Goal: Task Accomplishment & Management: Manage account settings

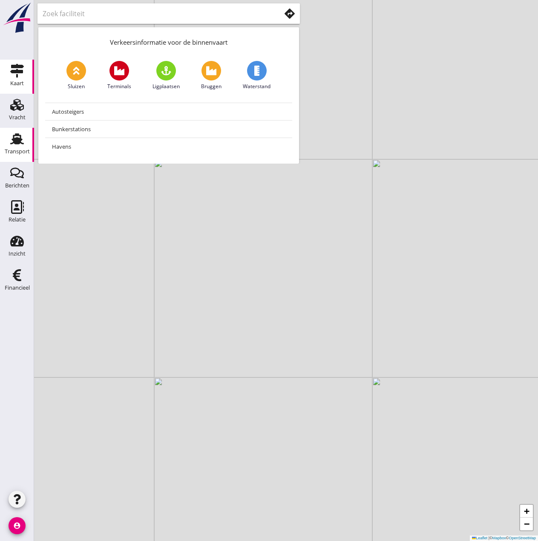
click at [20, 145] on icon "Transport" at bounding box center [17, 139] width 14 height 14
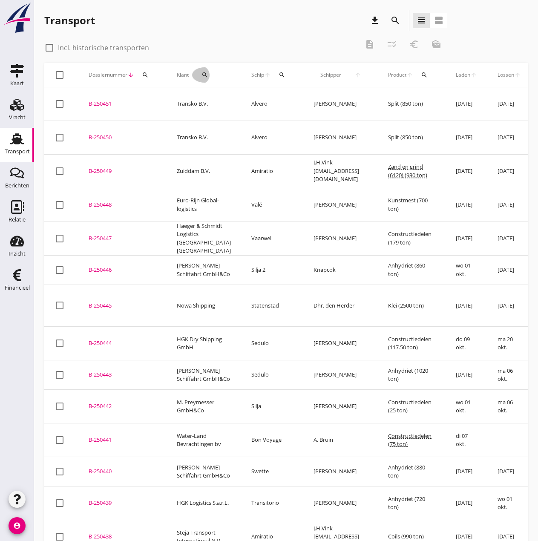
click at [203, 73] on icon "search" at bounding box center [204, 75] width 7 height 7
click at [212, 100] on input "Zoeken op opdrachtgever..." at bounding box center [240, 100] width 89 height 14
type input "r"
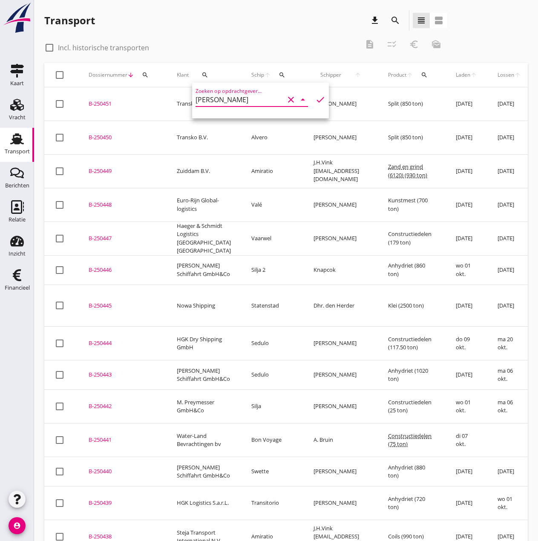
scroll to position [0, 0]
drag, startPoint x: 230, startPoint y: 103, endPoint x: 151, endPoint y: 105, distance: 78.4
click at [151, 105] on div "Deel track en trace Vracht details Vracht aanpassen Schip wijzigen Vracht kopie…" at bounding box center [269, 389] width 538 height 778
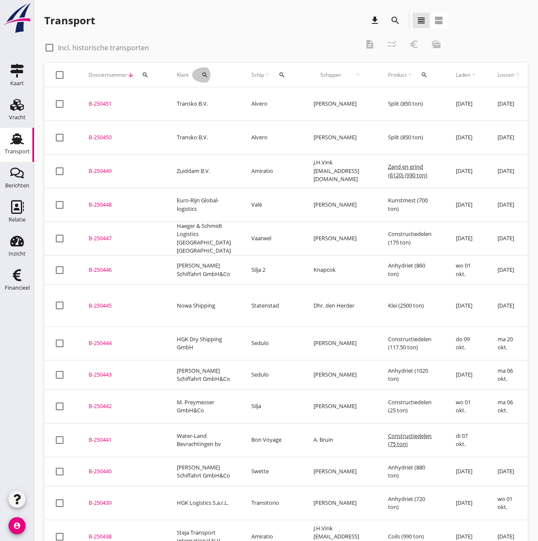
click at [196, 71] on button "search" at bounding box center [205, 74] width 26 height 15
click at [315, 100] on icon "check" at bounding box center [320, 100] width 10 height 10
click at [247, 100] on input "Muller" at bounding box center [240, 100] width 89 height 14
drag, startPoint x: 247, startPoint y: 100, endPoint x: 138, endPoint y: 98, distance: 109.9
click at [138, 98] on div "Deel track en trace Vracht details Vracht aanpassen Schip wijzigen Vracht kopie…" at bounding box center [269, 389] width 538 height 778
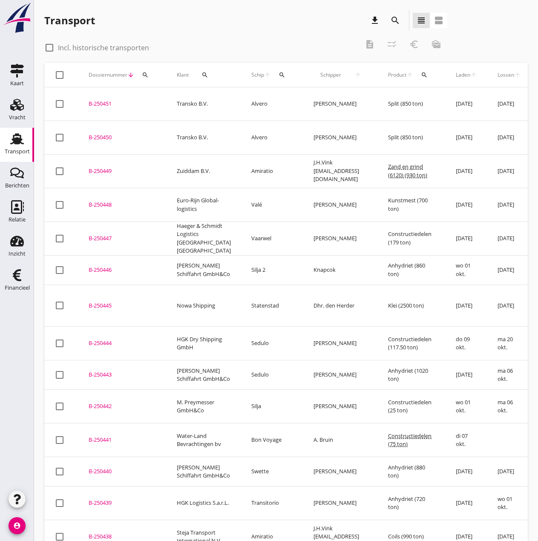
click at [201, 76] on icon "search" at bounding box center [204, 75] width 7 height 7
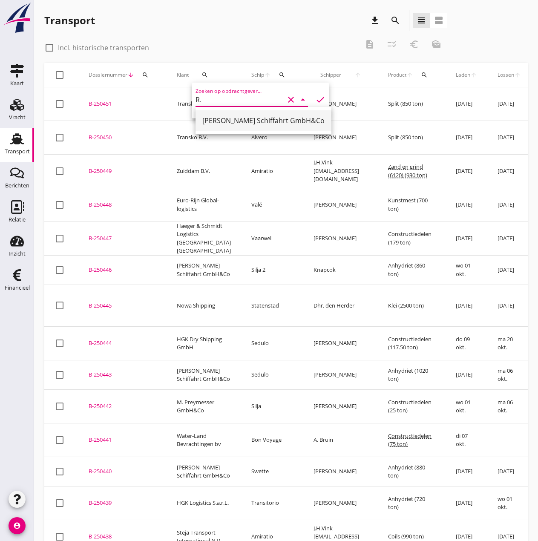
click at [241, 121] on div "[PERSON_NAME] Schiffahrt GmbH&Co" at bounding box center [263, 120] width 122 height 10
type input "[PERSON_NAME] Schiffahrt GmbH&Co"
click at [315, 101] on icon "check" at bounding box center [320, 100] width 10 height 10
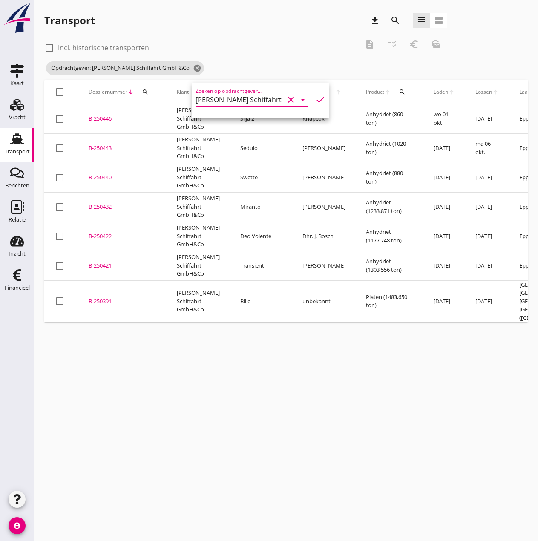
click at [14, 139] on use at bounding box center [17, 138] width 14 height 11
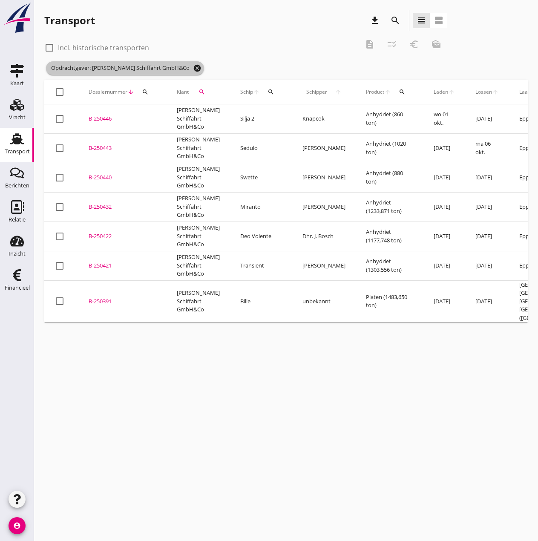
click at [193, 68] on icon "cancel" at bounding box center [197, 68] width 9 height 9
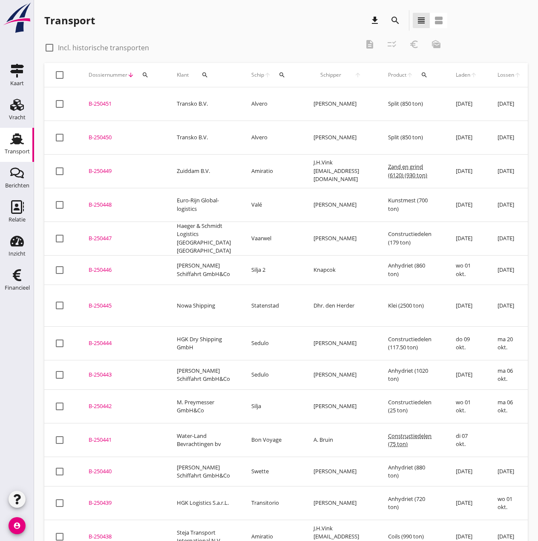
scroll to position [167, 0]
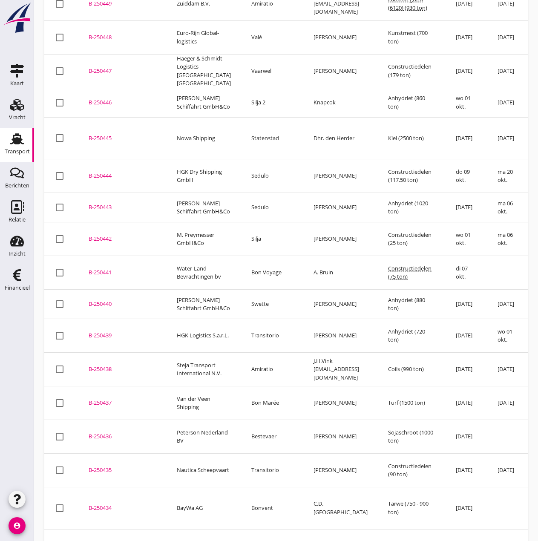
click at [99, 399] on div "B-250437" at bounding box center [123, 403] width 68 height 9
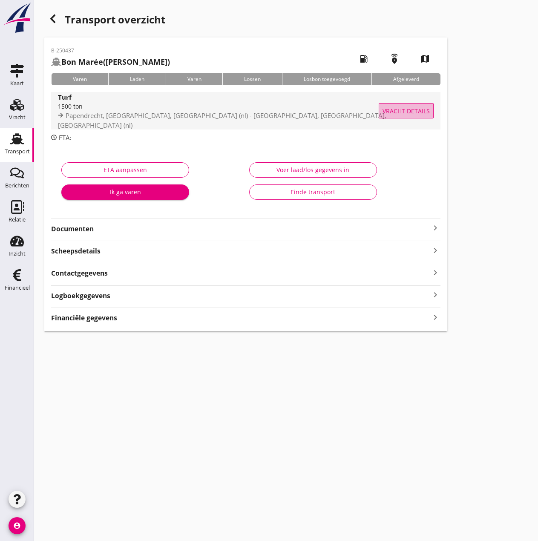
click at [410, 105] on button "Vracht details" at bounding box center [406, 110] width 55 height 15
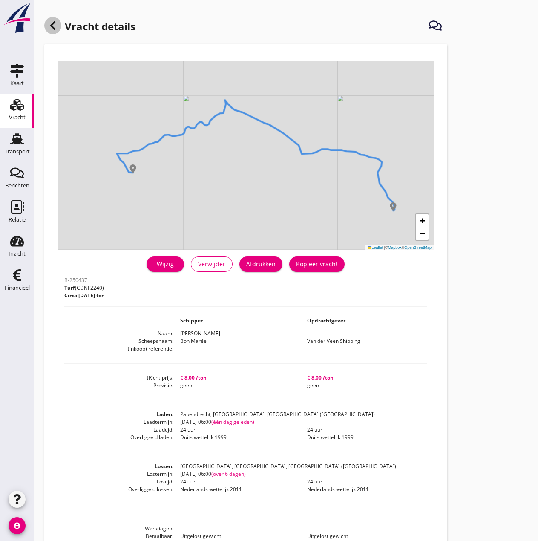
click at [54, 23] on use at bounding box center [52, 25] width 5 height 9
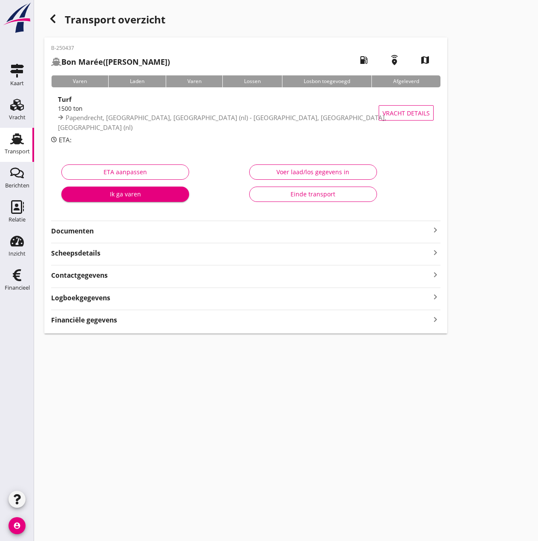
click at [143, 83] on div "Laden" at bounding box center [137, 81] width 58 height 12
click at [16, 140] on use at bounding box center [17, 138] width 14 height 11
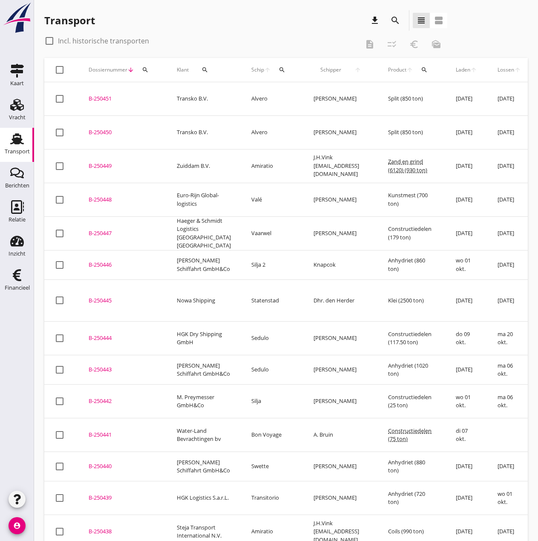
click at [103, 527] on div "B-250438" at bounding box center [123, 531] width 68 height 9
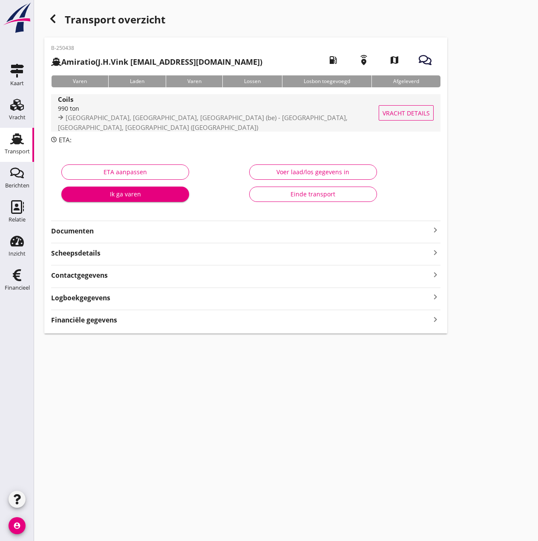
click at [413, 111] on span "Vracht details" at bounding box center [406, 113] width 47 height 9
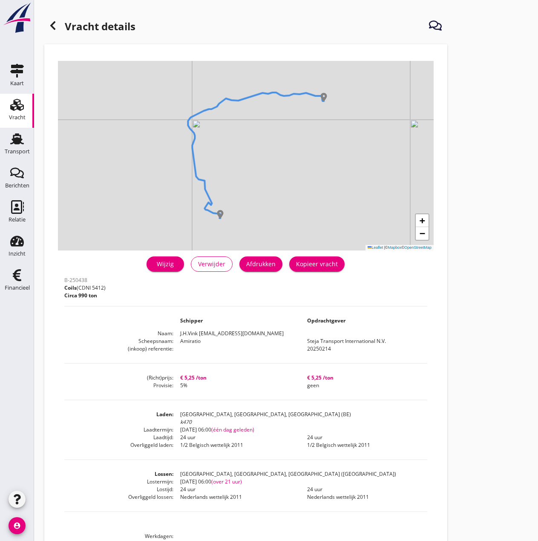
click at [51, 26] on use at bounding box center [52, 25] width 5 height 9
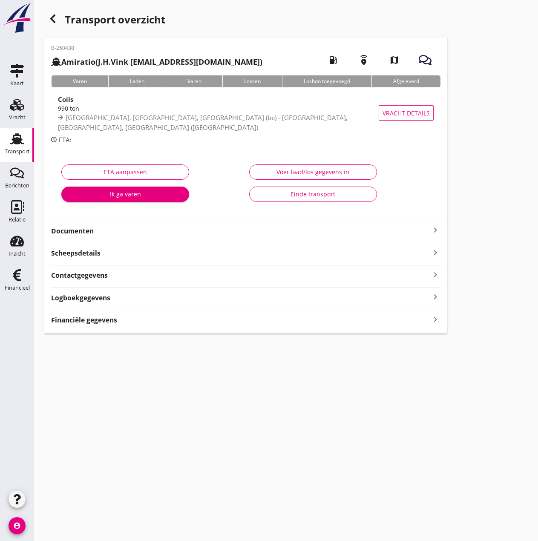
click at [10, 140] on icon "Transport" at bounding box center [17, 139] width 14 height 14
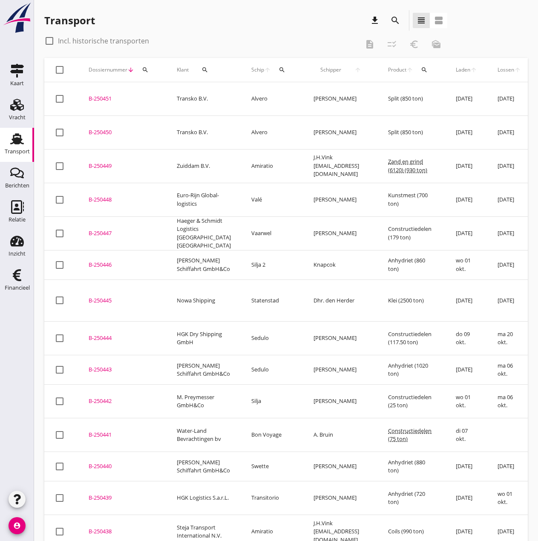
click at [98, 494] on div "B-250439" at bounding box center [123, 498] width 68 height 9
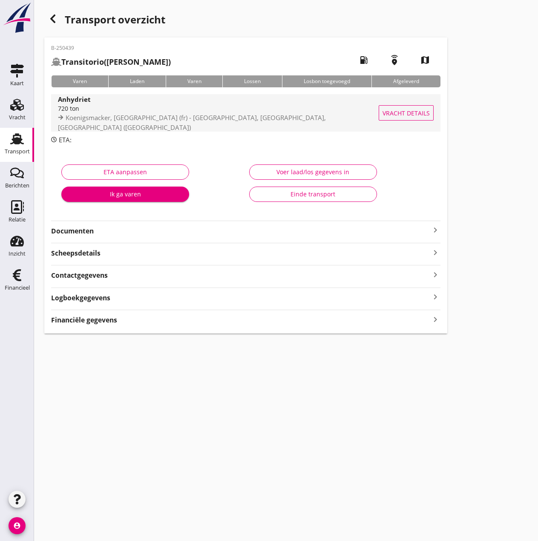
click at [416, 112] on span "Vracht details" at bounding box center [406, 113] width 47 height 9
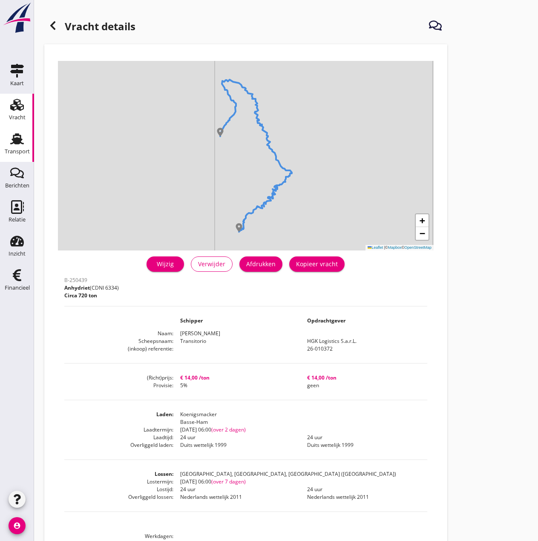
click at [14, 149] on div "Transport" at bounding box center [17, 152] width 25 height 6
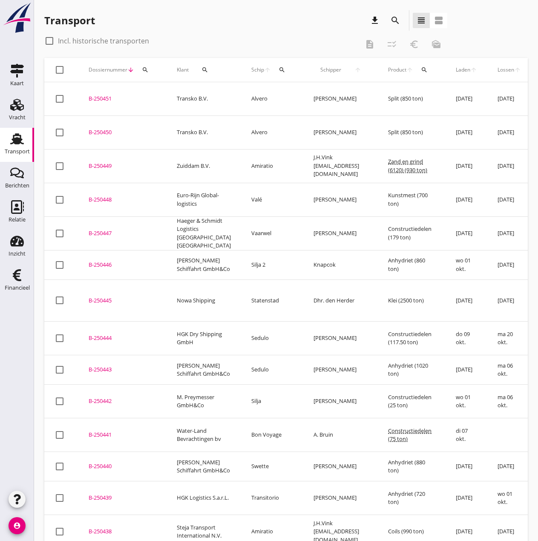
click at [98, 462] on div "B-250440" at bounding box center [123, 466] width 68 height 9
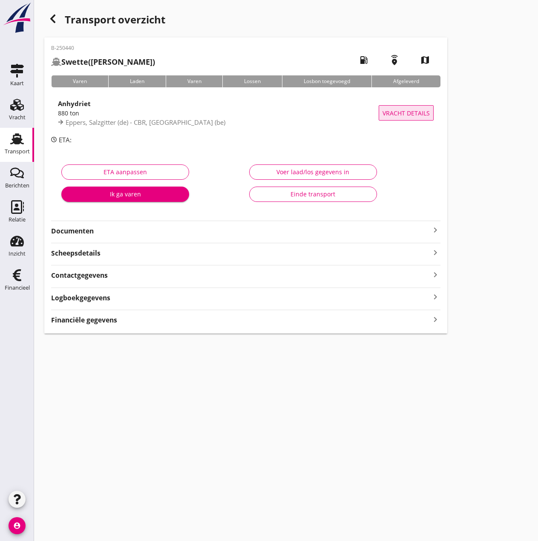
click at [414, 107] on button "Vracht details" at bounding box center [406, 112] width 55 height 15
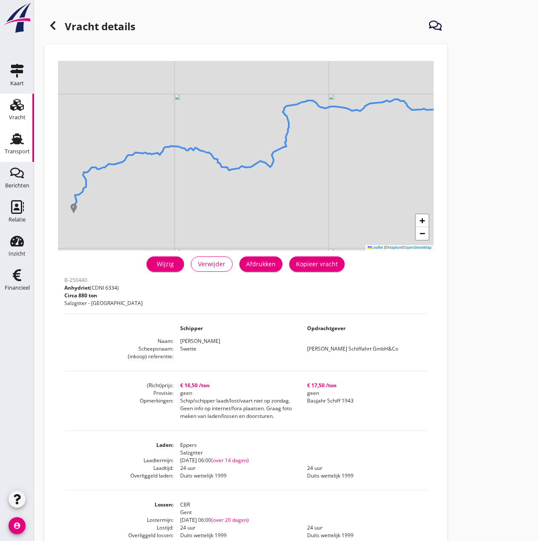
click at [10, 144] on icon "Transport" at bounding box center [17, 139] width 14 height 14
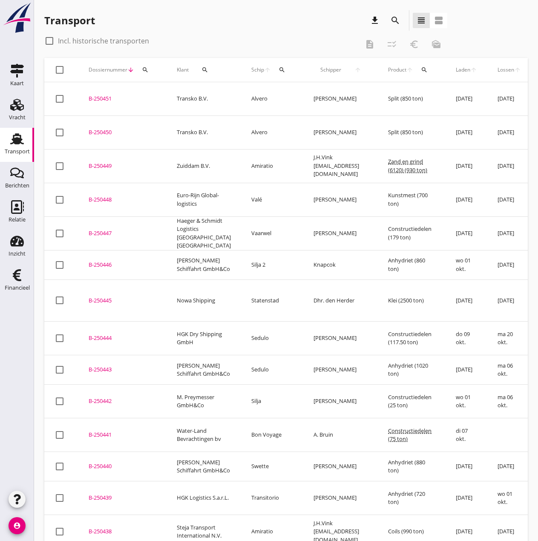
drag, startPoint x: 100, startPoint y: 390, endPoint x: 87, endPoint y: 338, distance: 53.8
click at [100, 431] on div "B-250441" at bounding box center [123, 435] width 68 height 9
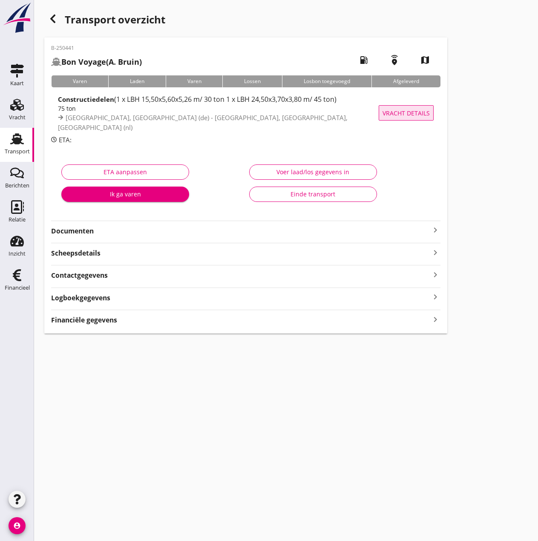
click at [423, 110] on span "Vracht details" at bounding box center [406, 113] width 47 height 9
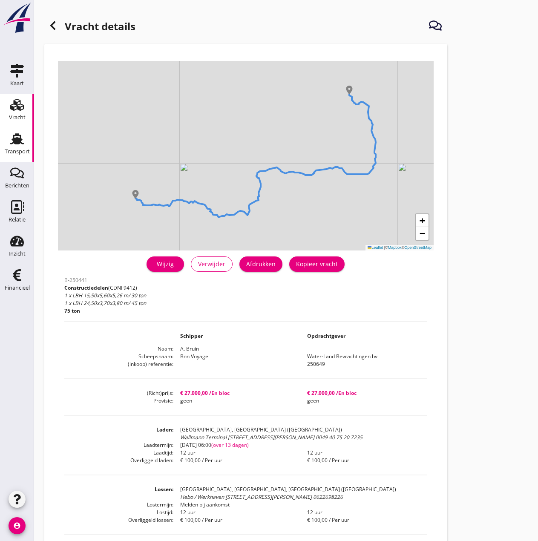
click at [21, 149] on div "Transport" at bounding box center [17, 152] width 25 height 6
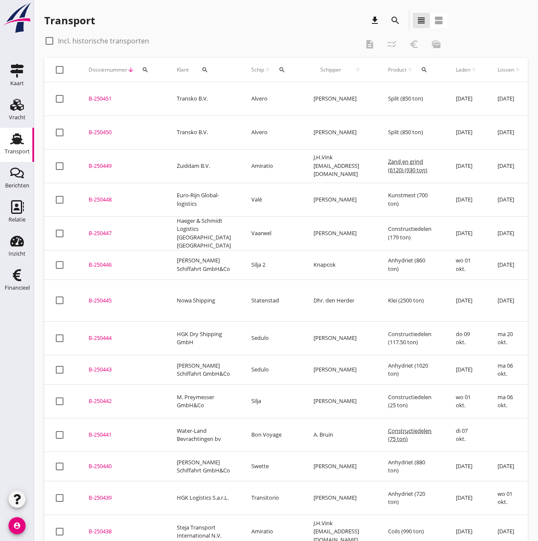
click at [102, 397] on div "B-250442" at bounding box center [123, 401] width 68 height 9
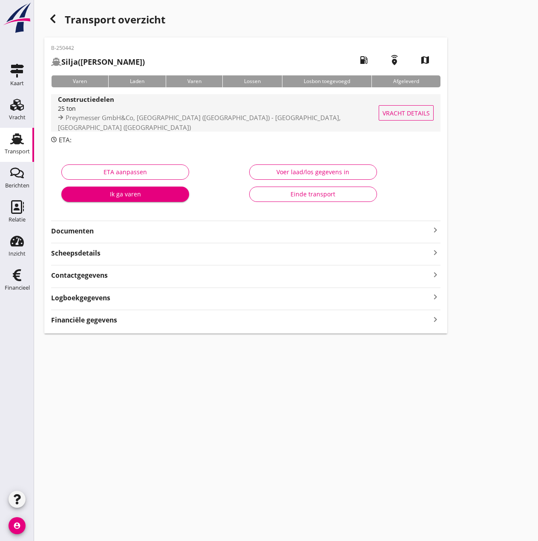
click at [407, 112] on span "Vracht details" at bounding box center [406, 113] width 47 height 9
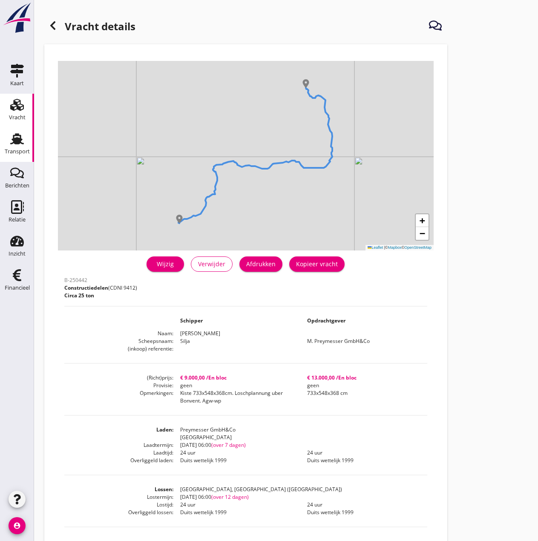
click at [11, 145] on icon "Transport" at bounding box center [17, 139] width 14 height 14
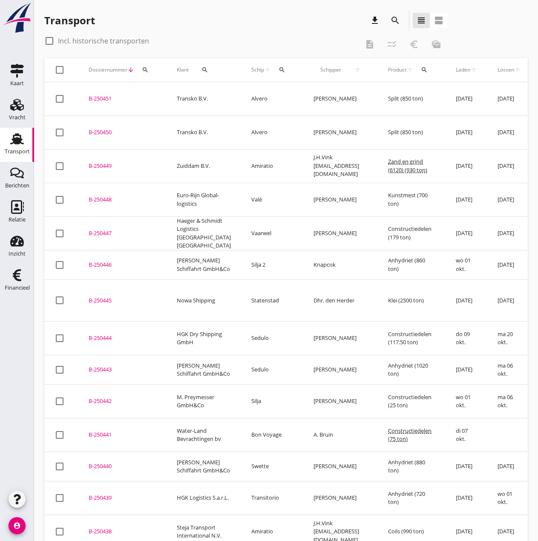
click at [102, 365] on div "B-250443" at bounding box center [123, 369] width 68 height 9
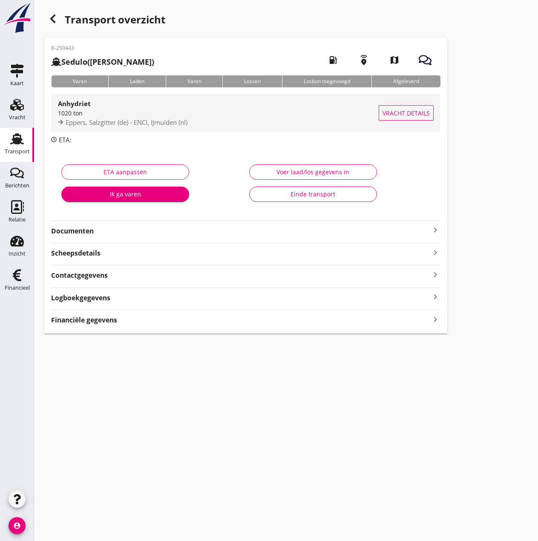
click at [394, 115] on span "Vracht details" at bounding box center [406, 113] width 47 height 9
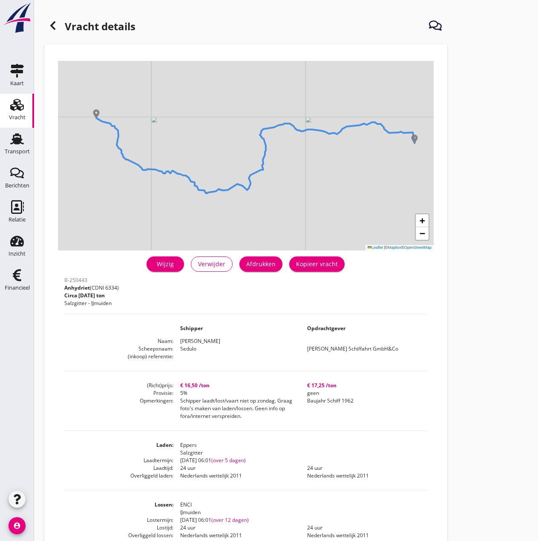
click at [52, 24] on use at bounding box center [52, 25] width 5 height 9
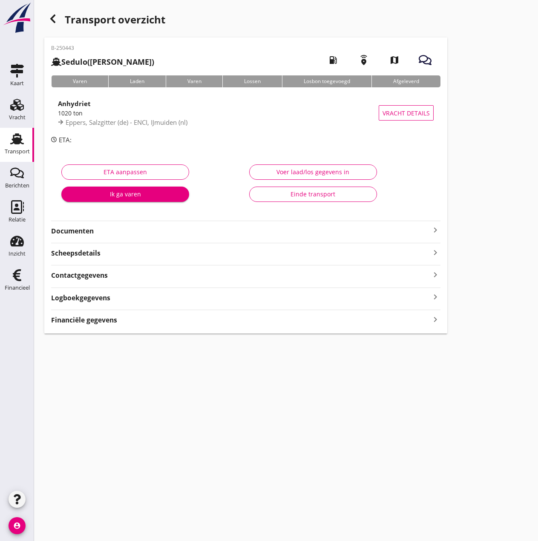
click at [109, 232] on strong "Documenten" at bounding box center [240, 231] width 379 height 10
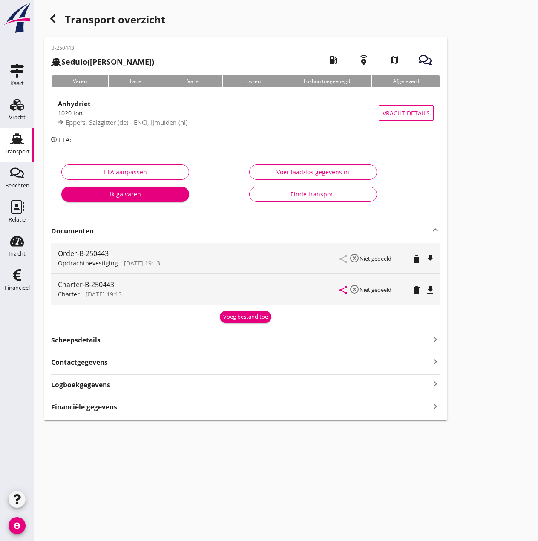
click at [431, 257] on icon "file_download" at bounding box center [430, 259] width 10 height 10
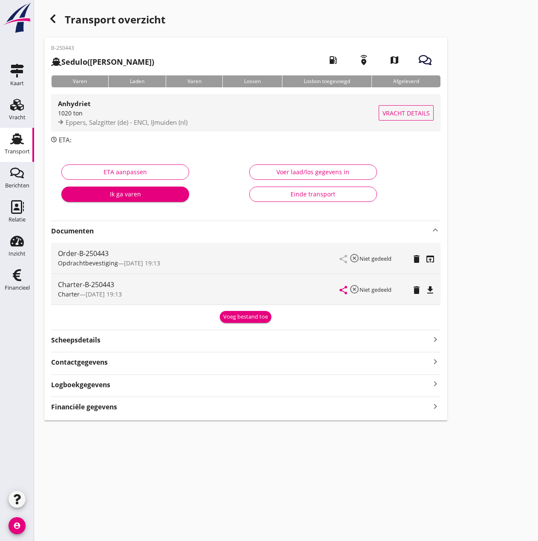
click at [414, 115] on span "Vracht details" at bounding box center [406, 113] width 47 height 9
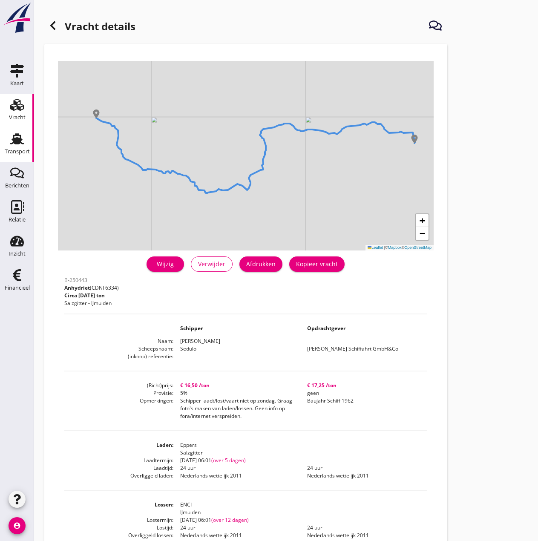
click at [14, 144] on icon "Transport" at bounding box center [17, 139] width 14 height 14
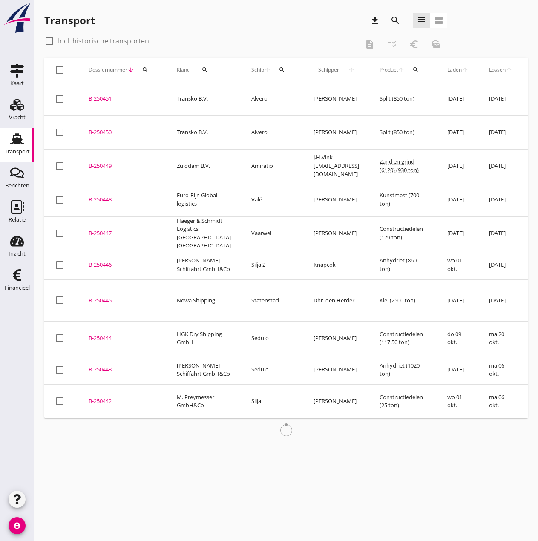
click at [101, 334] on div "B-250444" at bounding box center [123, 338] width 68 height 9
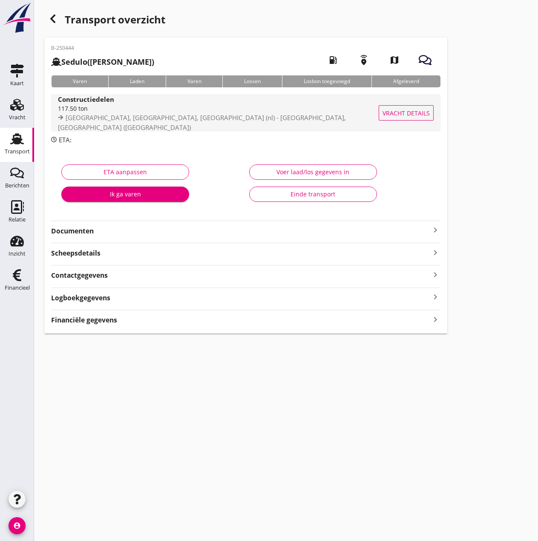
click at [415, 106] on button "Vracht details" at bounding box center [406, 112] width 55 height 15
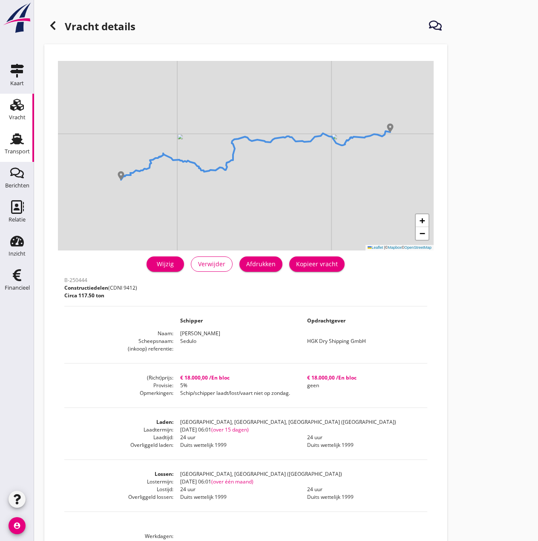
click at [18, 138] on use at bounding box center [17, 138] width 14 height 11
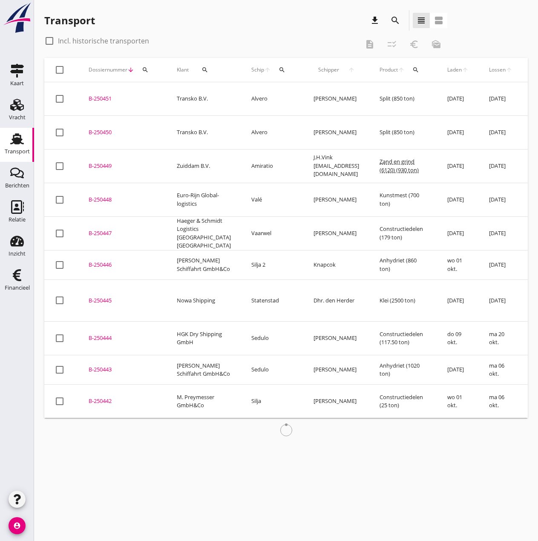
click at [98, 296] on div "B-250445" at bounding box center [123, 300] width 68 height 9
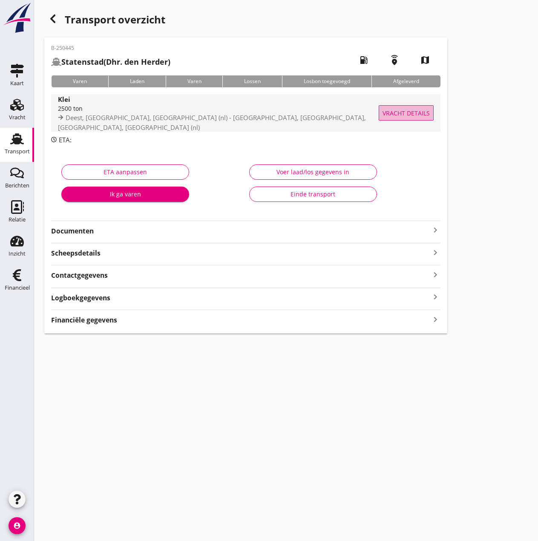
click at [418, 112] on span "Vracht details" at bounding box center [406, 113] width 47 height 9
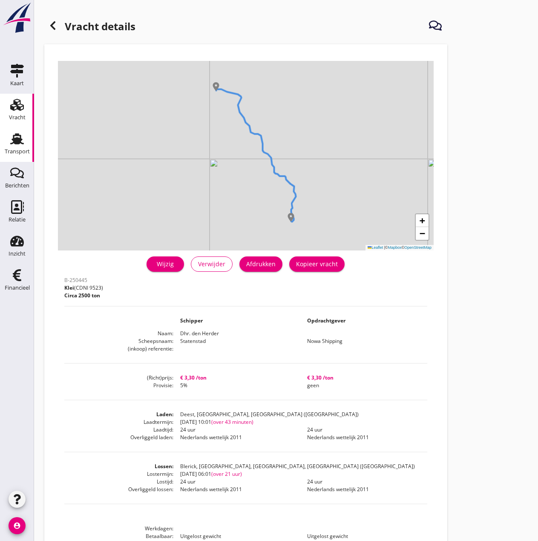
click at [12, 147] on div "Transport" at bounding box center [17, 152] width 25 height 12
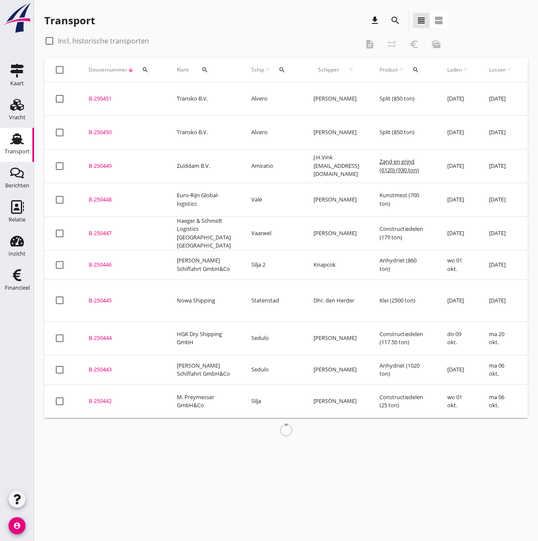
click at [102, 261] on div "B-250446" at bounding box center [123, 265] width 68 height 9
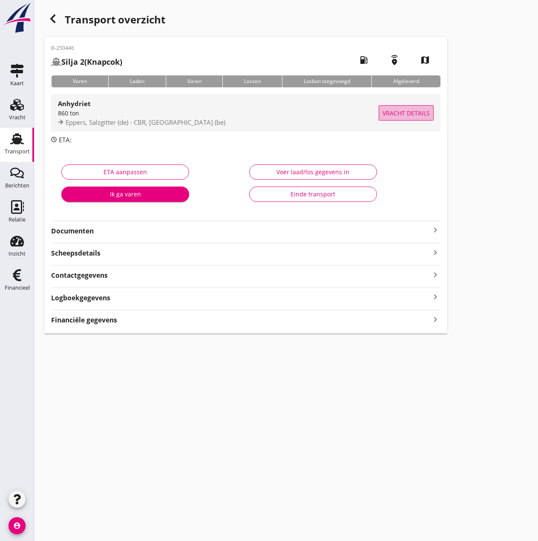
click at [421, 112] on span "Vracht details" at bounding box center [406, 113] width 47 height 9
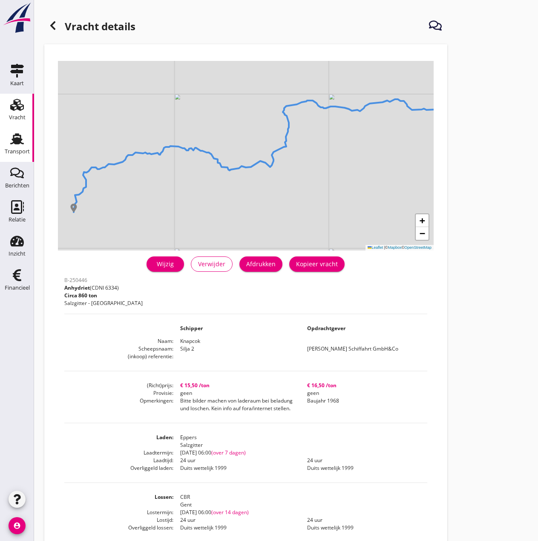
click at [9, 141] on div "Transport" at bounding box center [17, 139] width 20 height 14
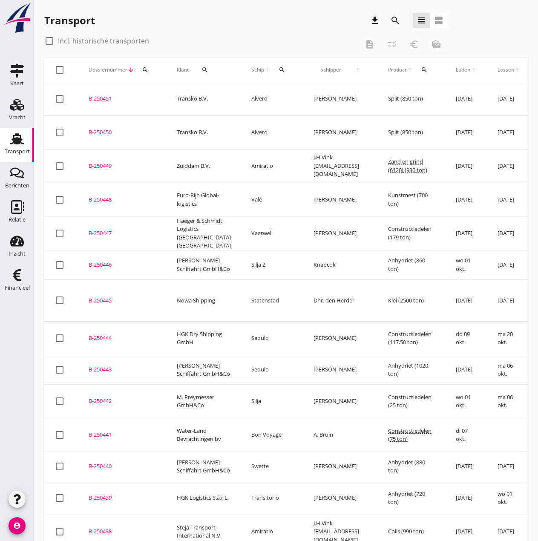
click at [99, 296] on div "B-250445" at bounding box center [123, 300] width 68 height 9
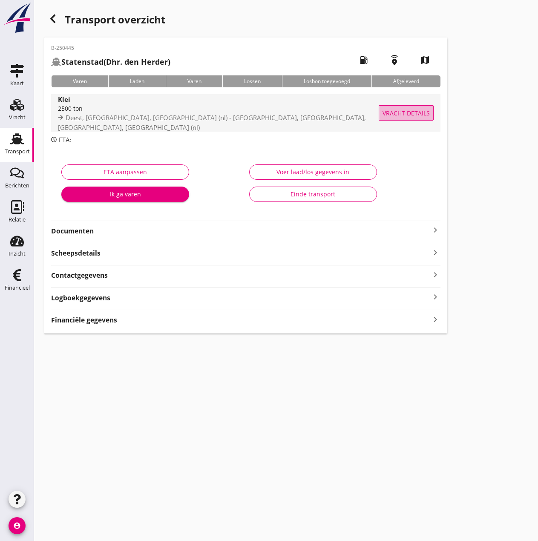
click at [392, 114] on span "Vracht details" at bounding box center [406, 113] width 47 height 9
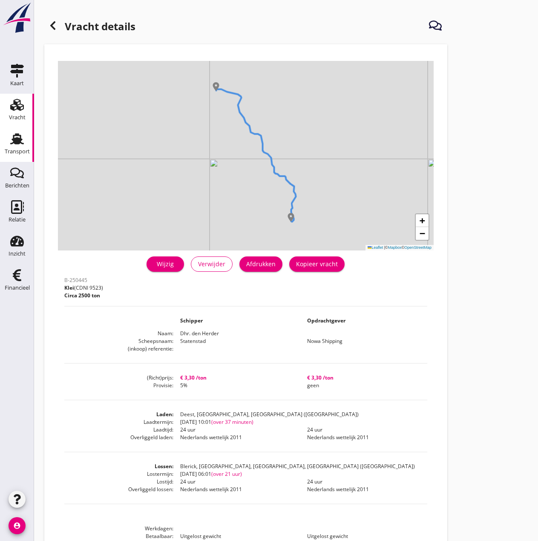
click at [14, 144] on use at bounding box center [17, 138] width 14 height 11
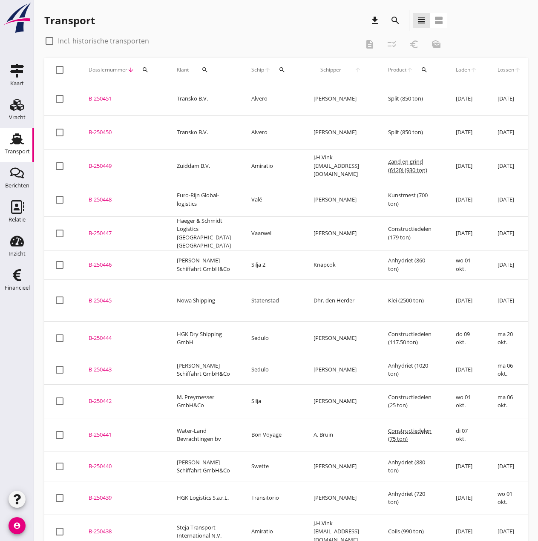
click at [97, 229] on div "B-250447" at bounding box center [123, 233] width 68 height 9
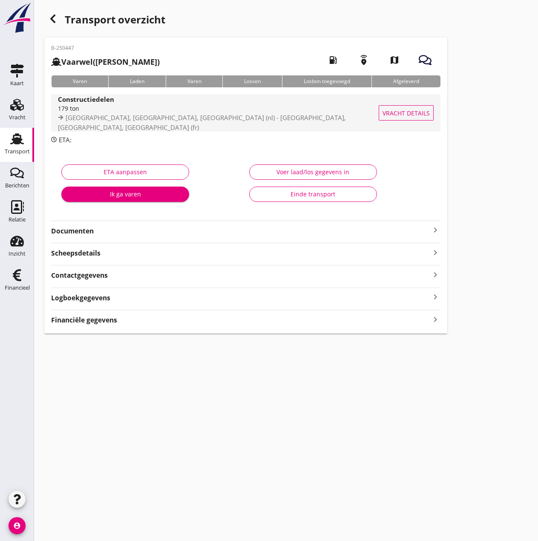
click at [409, 112] on span "Vracht details" at bounding box center [406, 113] width 47 height 9
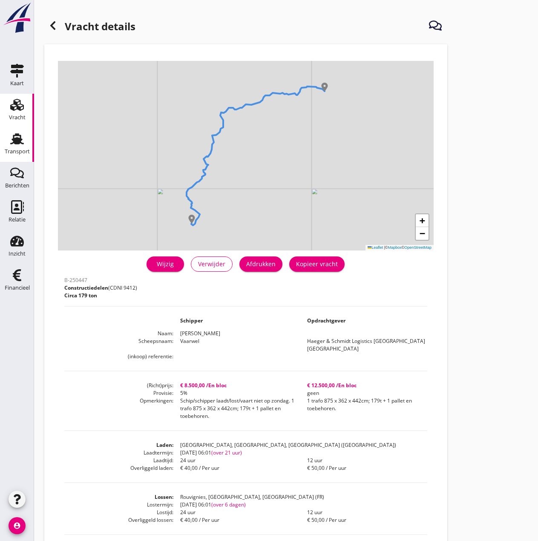
click at [23, 141] on icon "Transport" at bounding box center [17, 139] width 14 height 14
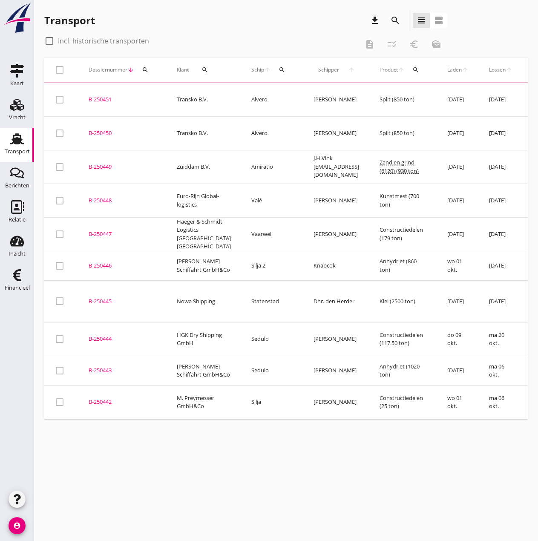
click at [100, 196] on div "B-250448" at bounding box center [123, 200] width 68 height 9
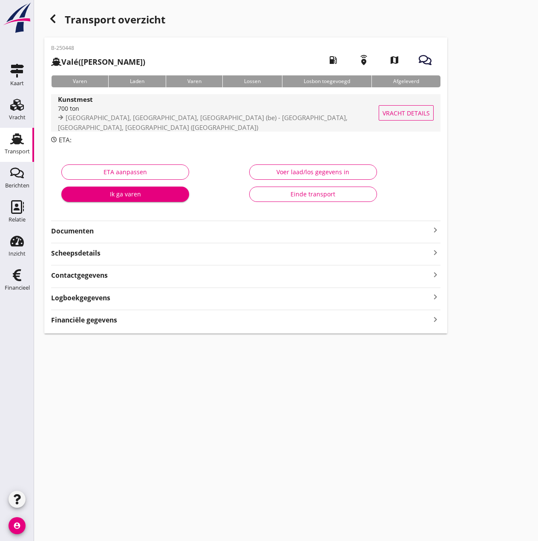
click at [411, 112] on span "Vracht details" at bounding box center [406, 113] width 47 height 9
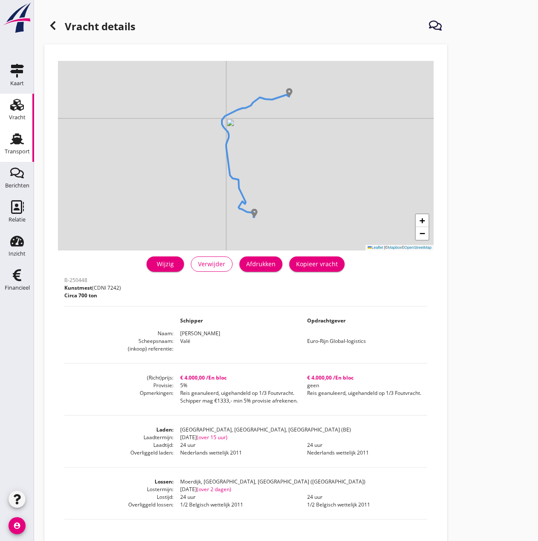
click at [4, 145] on link "Transport Transport" at bounding box center [17, 145] width 34 height 34
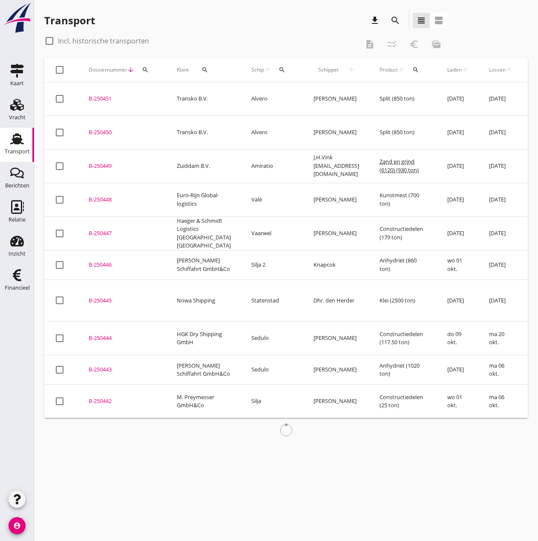
click at [105, 150] on td "B-250449 upload_file Drop hier uw bestand om het aan het dossier toe te voegen" at bounding box center [122, 166] width 88 height 34
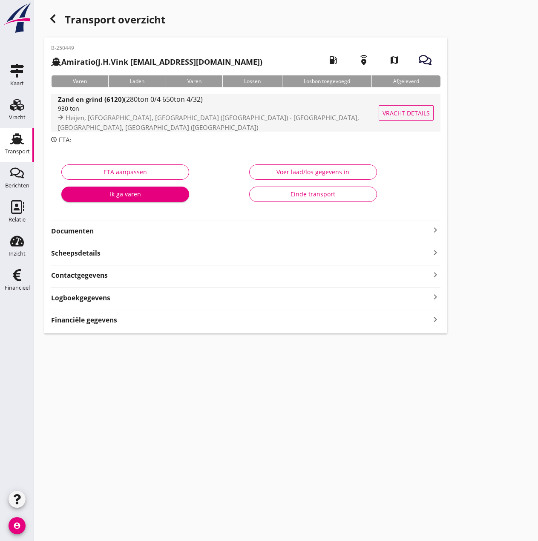
click at [414, 106] on button "Vracht details" at bounding box center [406, 112] width 55 height 15
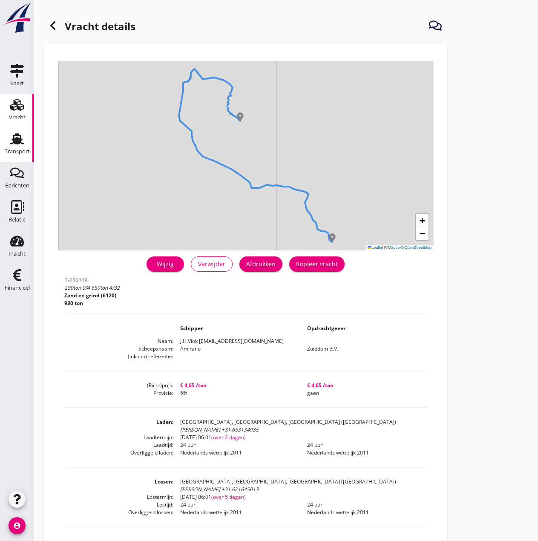
click at [12, 146] on div "Transport" at bounding box center [17, 152] width 25 height 12
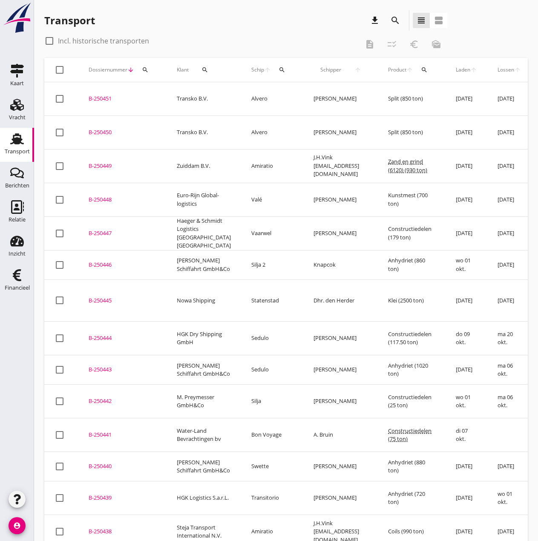
click at [101, 128] on div "B-250450" at bounding box center [123, 132] width 68 height 9
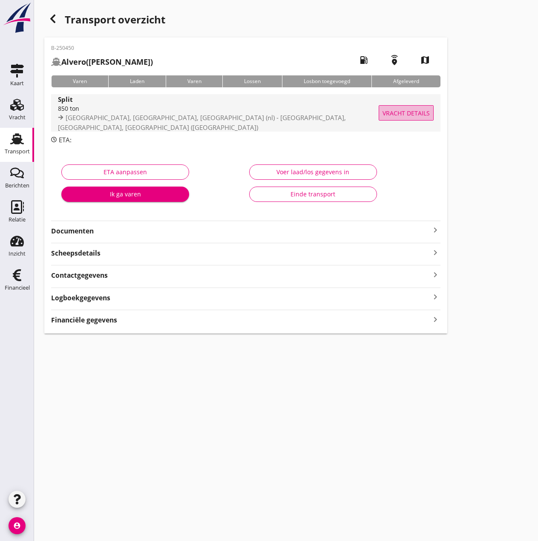
click at [398, 112] on span "Vracht details" at bounding box center [406, 113] width 47 height 9
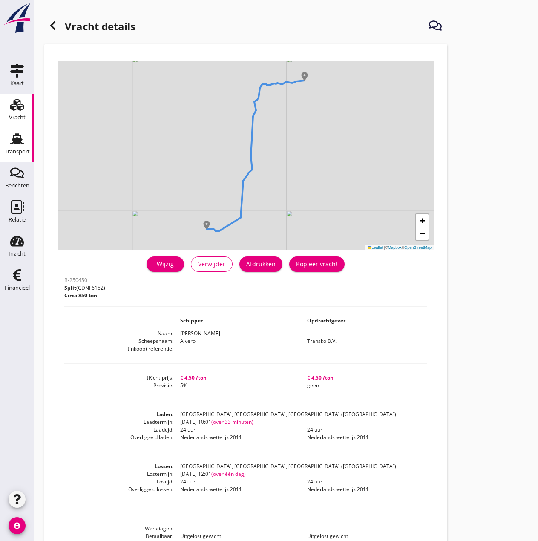
drag, startPoint x: 20, startPoint y: 144, endPoint x: 12, endPoint y: 150, distance: 9.2
click at [20, 144] on icon "Transport" at bounding box center [17, 139] width 14 height 14
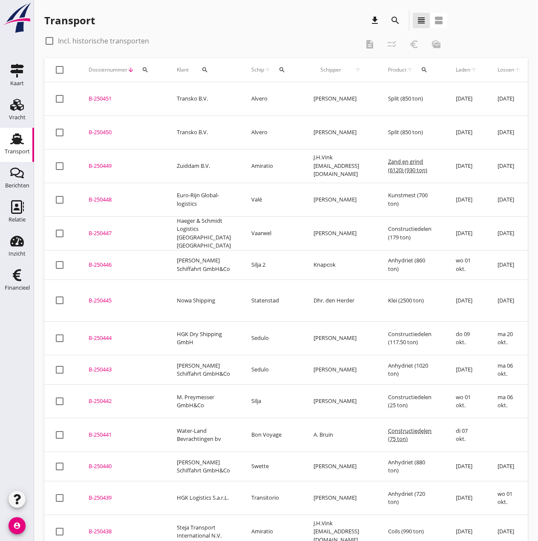
click at [96, 95] on div "B-250451" at bounding box center [123, 99] width 68 height 9
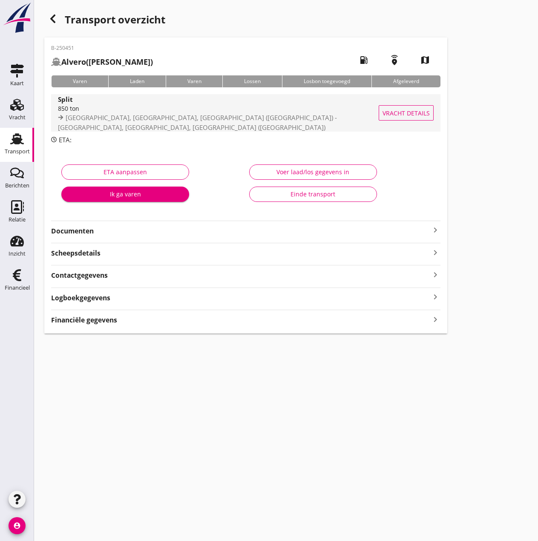
click at [420, 115] on span "Vracht details" at bounding box center [406, 113] width 47 height 9
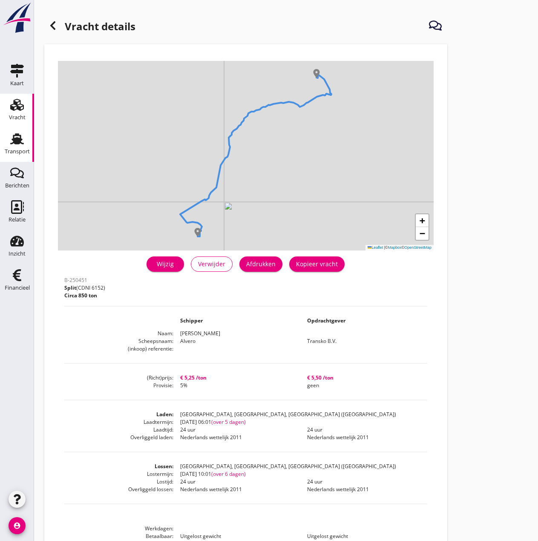
click at [9, 150] on div "Transport" at bounding box center [17, 152] width 25 height 6
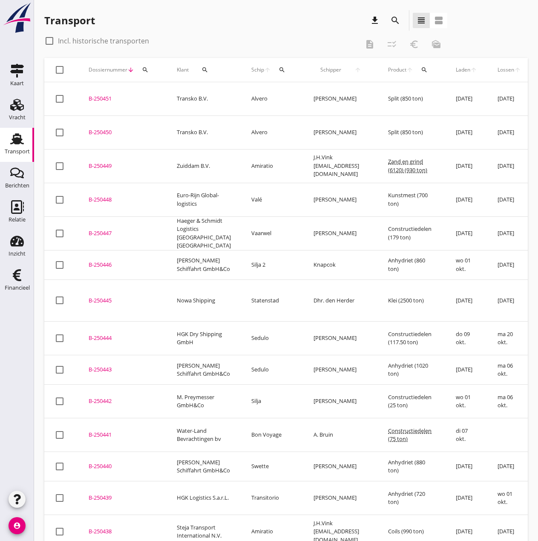
click at [204, 71] on div "search" at bounding box center [205, 69] width 26 height 7
click at [183, 355] on td "[PERSON_NAME] Schiffahrt GmbH&Co" at bounding box center [204, 369] width 75 height 29
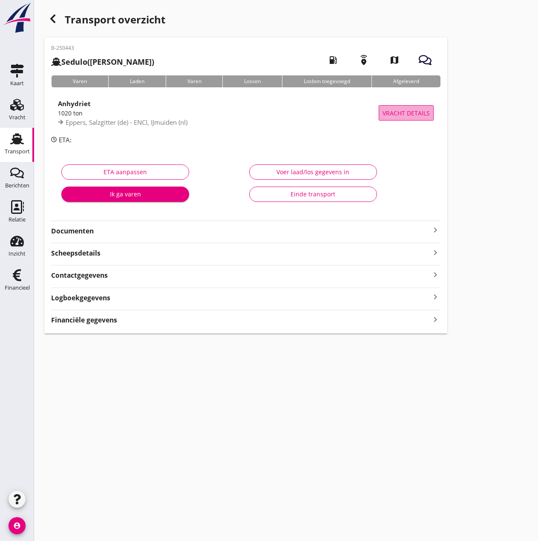
click at [409, 117] on span "Vracht details" at bounding box center [406, 113] width 47 height 9
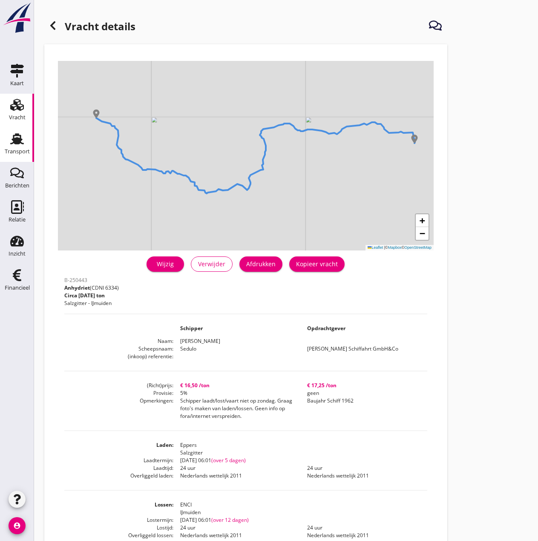
click at [18, 147] on div "Transport" at bounding box center [17, 152] width 25 height 12
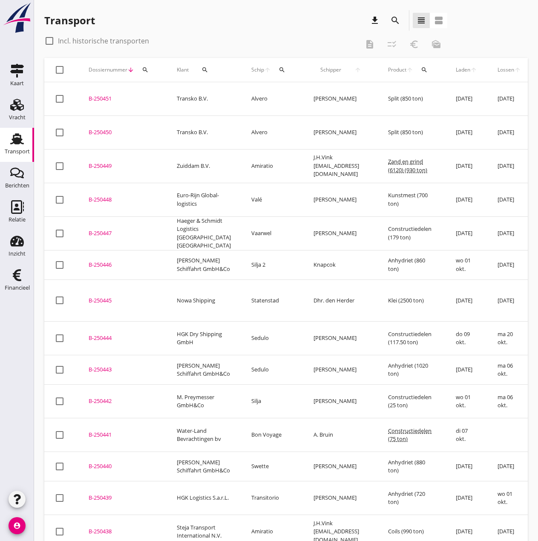
click at [279, 71] on icon "search" at bounding box center [282, 69] width 7 height 7
click at [273, 97] on input "Zoek op (scheeps)naam" at bounding box center [305, 95] width 89 height 14
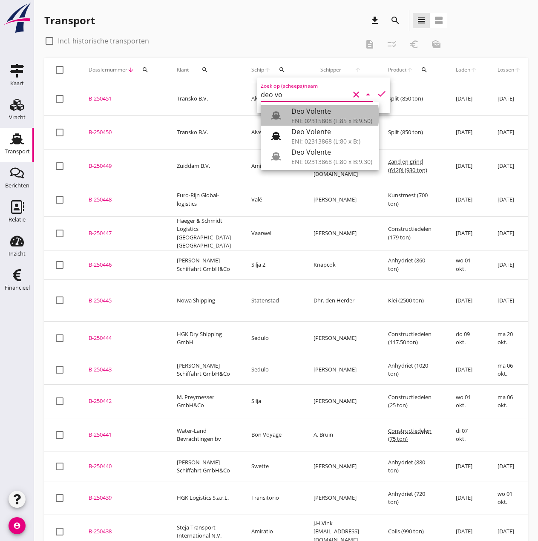
click at [322, 118] on div "ENI: 02315808 (L:85 x B:9.50)" at bounding box center [331, 120] width 81 height 9
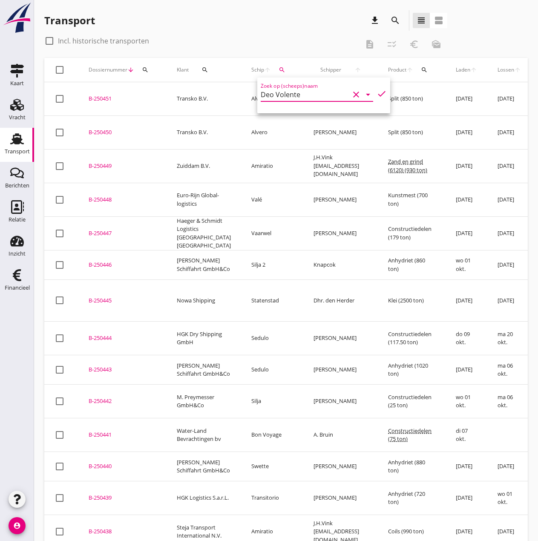
click at [377, 95] on icon "check" at bounding box center [382, 94] width 10 height 10
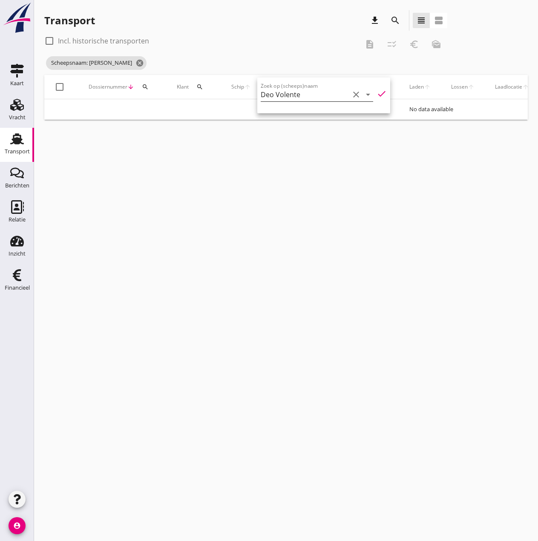
click at [314, 94] on input "Deo Volente" at bounding box center [305, 95] width 89 height 14
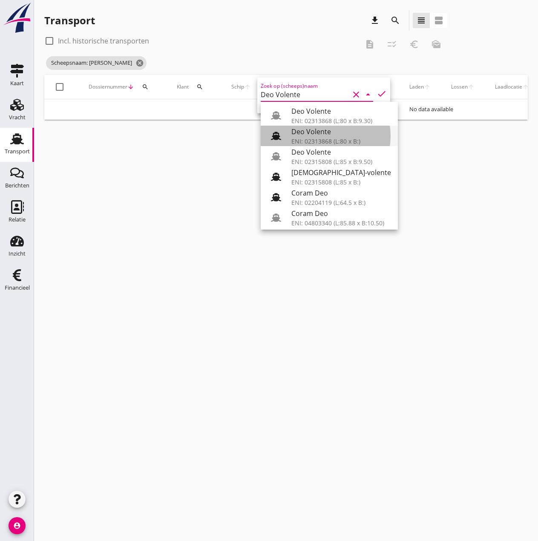
click at [313, 135] on div "Deo Volente" at bounding box center [341, 132] width 100 height 10
type input "Deo Volente"
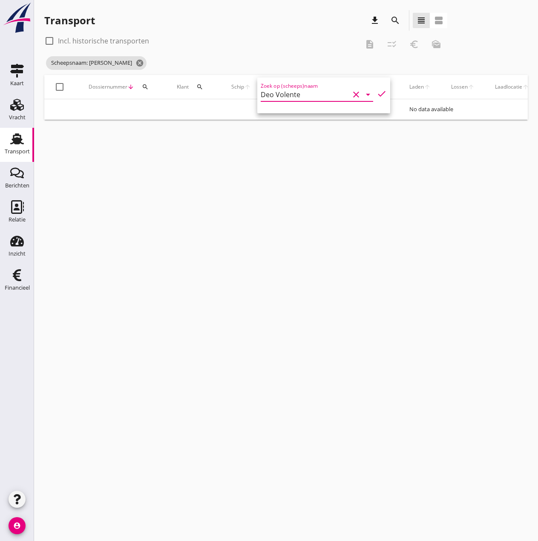
click at [377, 94] on icon "check" at bounding box center [382, 94] width 10 height 10
click at [262, 88] on icon "search" at bounding box center [262, 86] width 7 height 7
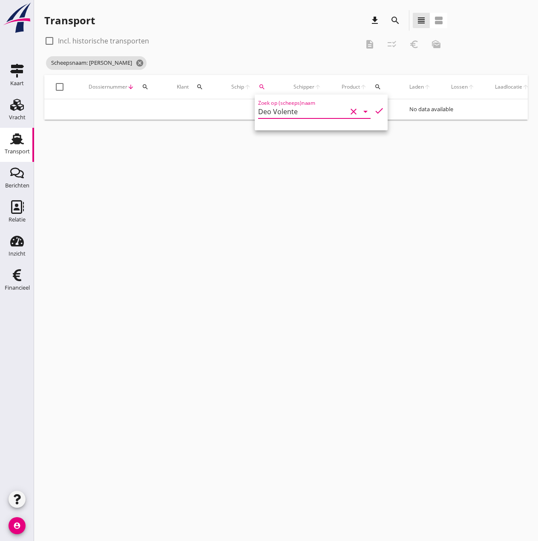
click at [323, 112] on input "Deo Volente" at bounding box center [302, 112] width 89 height 14
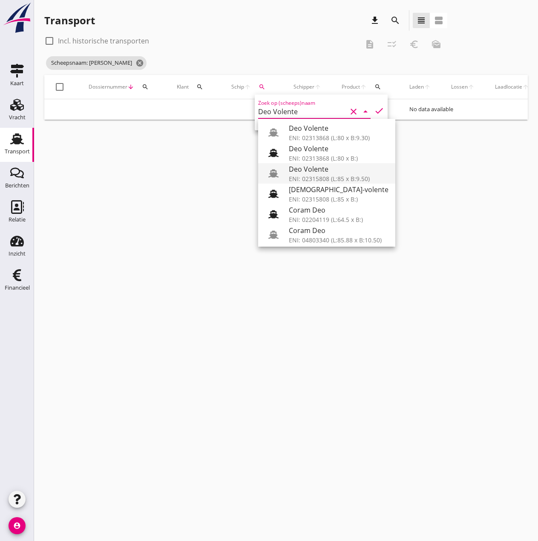
click at [325, 177] on div "ENI: 02315808 (L:85 x B:9.50)" at bounding box center [339, 178] width 100 height 9
type input "Deo Volente"
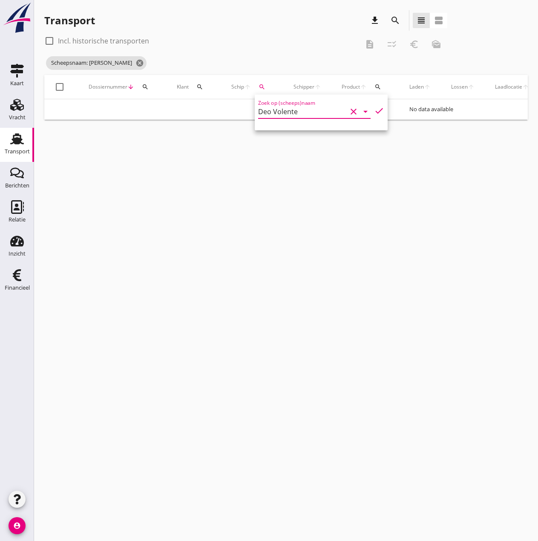
click at [374, 110] on icon "check" at bounding box center [379, 111] width 10 height 10
click at [261, 86] on icon "search" at bounding box center [262, 86] width 7 height 7
click at [310, 113] on input "Deo Volente" at bounding box center [302, 112] width 89 height 14
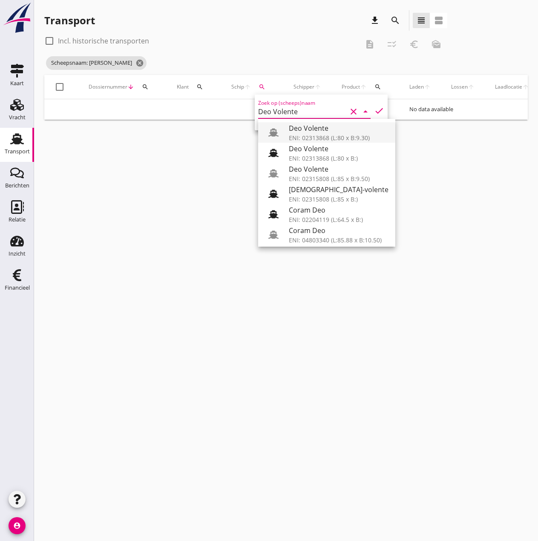
click at [313, 128] on div "Deo Volente" at bounding box center [339, 128] width 100 height 10
type input "Deo Volente"
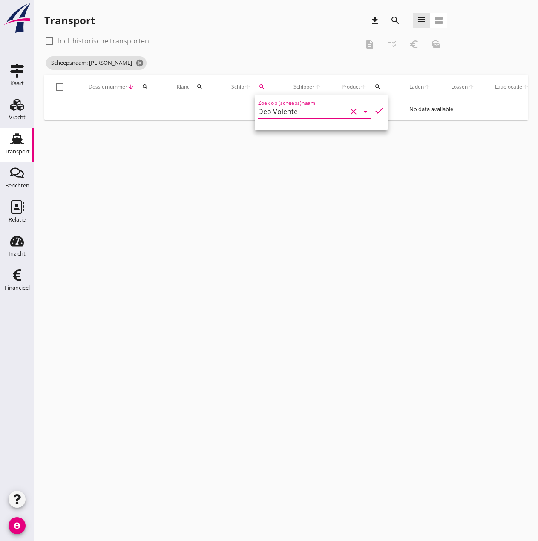
click at [374, 110] on icon "check" at bounding box center [379, 111] width 10 height 10
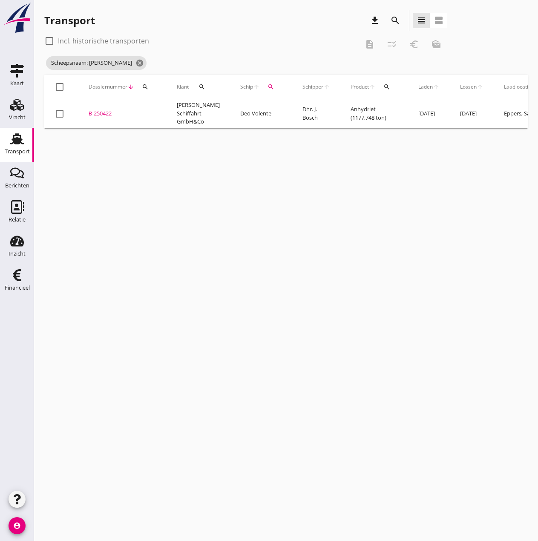
click at [21, 142] on icon "Transport" at bounding box center [17, 139] width 14 height 14
click at [135, 61] on icon "cancel" at bounding box center [139, 63] width 9 height 9
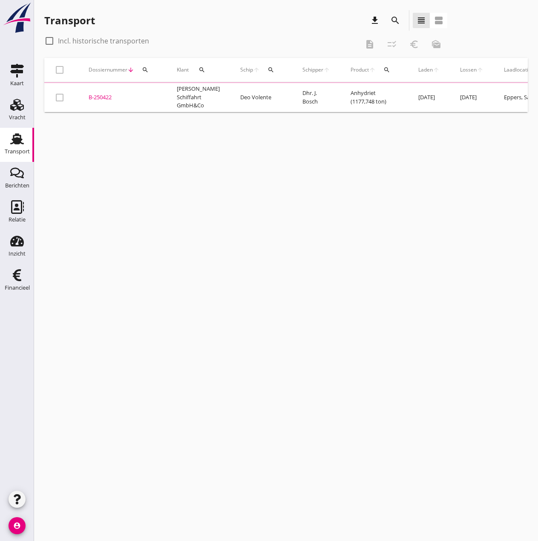
click at [268, 71] on icon "search" at bounding box center [271, 69] width 7 height 7
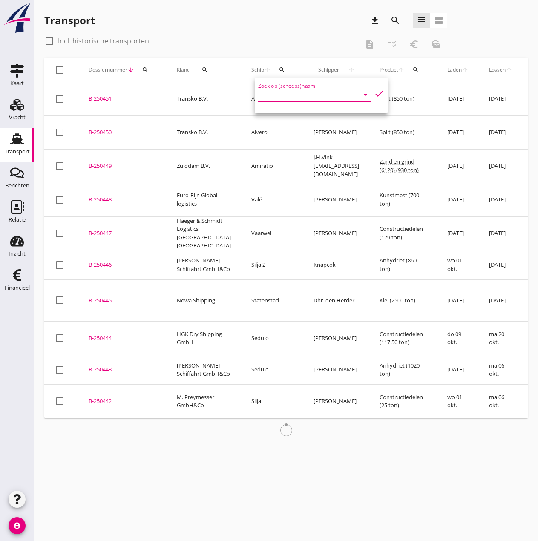
click at [284, 95] on input "Zoek op (scheeps)naam" at bounding box center [302, 95] width 89 height 14
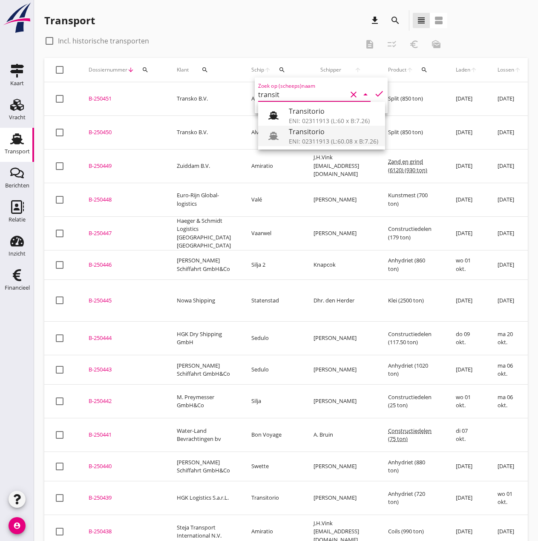
click at [305, 141] on div "ENI: 02311913 (L:60.08 x B:7.26)" at bounding box center [333, 141] width 89 height 9
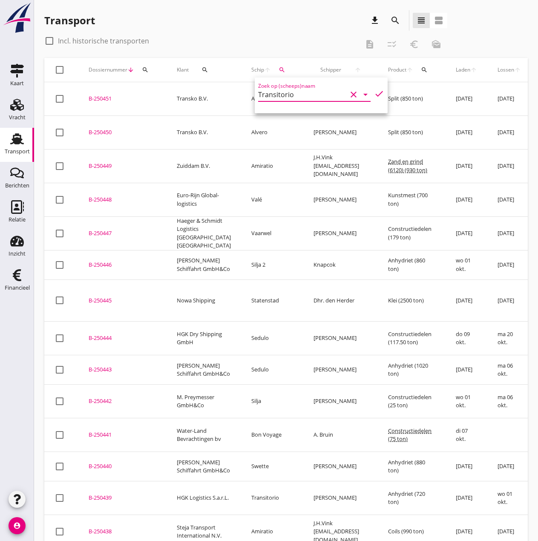
click at [375, 92] on icon "check" at bounding box center [379, 94] width 10 height 10
type input "Transitorio"
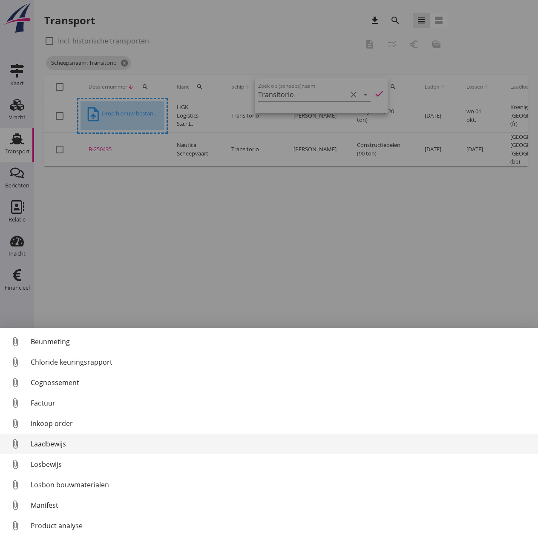
click at [56, 442] on div "Laadbewijs" at bounding box center [281, 444] width 501 height 10
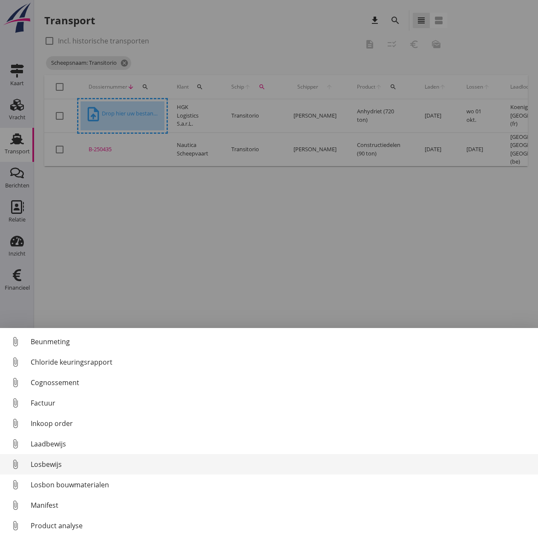
click at [49, 464] on div "Losbewijs" at bounding box center [281, 464] width 501 height 10
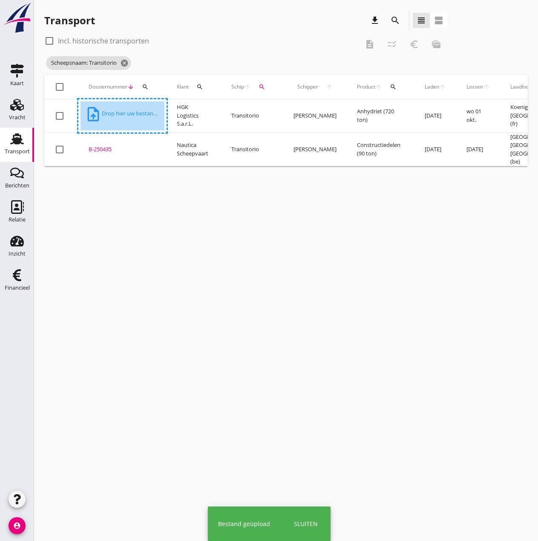
click at [102, 145] on div "B-250435" at bounding box center [123, 149] width 68 height 9
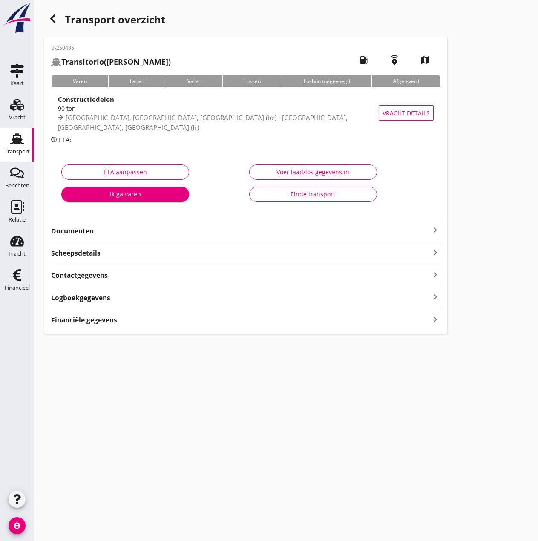
click at [333, 170] on div "Voer laad/los gegevens in" at bounding box center [312, 171] width 113 height 9
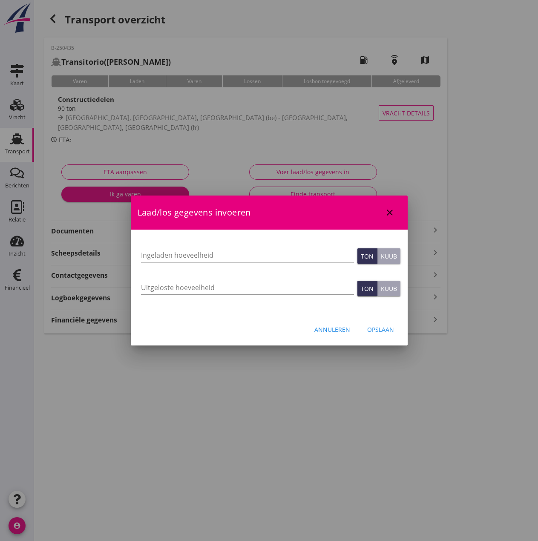
click at [205, 256] on input "Ingeladen hoeveelheid" at bounding box center [247, 255] width 213 height 14
type input "89"
click at [201, 284] on input "Uitgeloste hoeveelheid" at bounding box center [247, 288] width 213 height 14
click at [157, 286] on input "Uitgeloste hoeveelheid" at bounding box center [247, 288] width 213 height 14
type input "89.101"
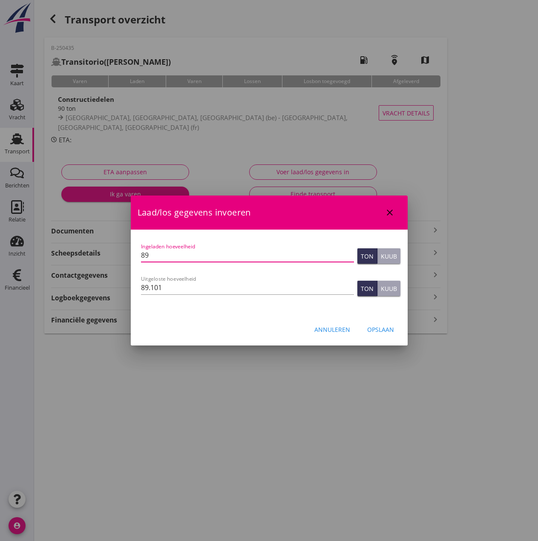
click at [214, 260] on input "89" at bounding box center [247, 255] width 213 height 14
type input "89.101"
click at [393, 330] on div "Opslaan" at bounding box center [380, 329] width 27 height 9
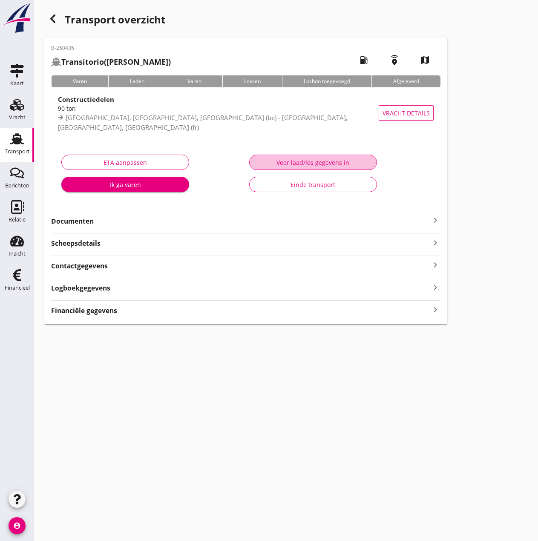
click at [307, 166] on div "Voer laad/los gegevens in" at bounding box center [312, 162] width 113 height 9
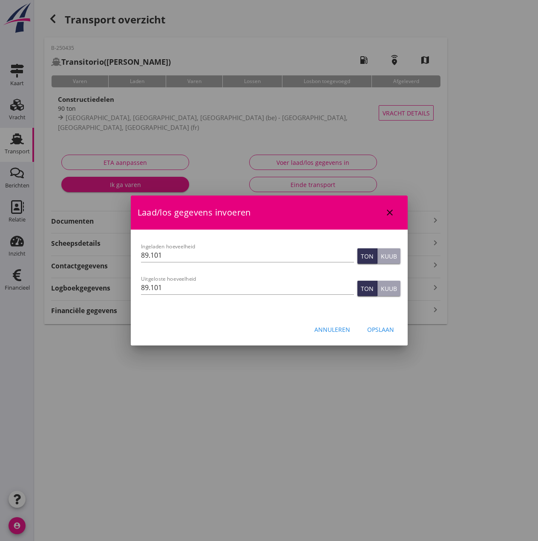
click at [385, 331] on div "Opslaan" at bounding box center [380, 329] width 27 height 9
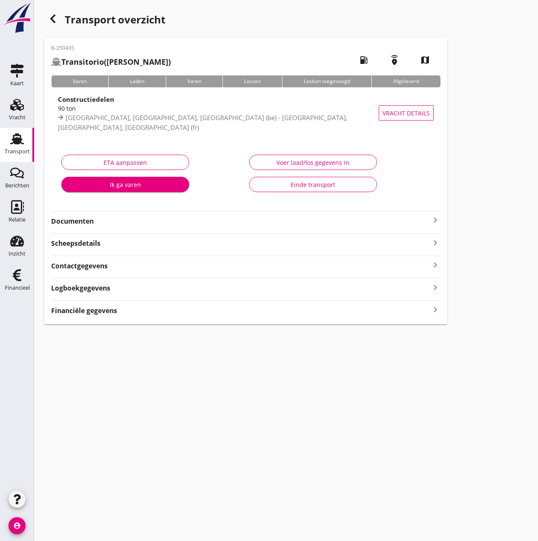
click at [77, 310] on strong "Financiële gegevens" at bounding box center [84, 311] width 66 height 10
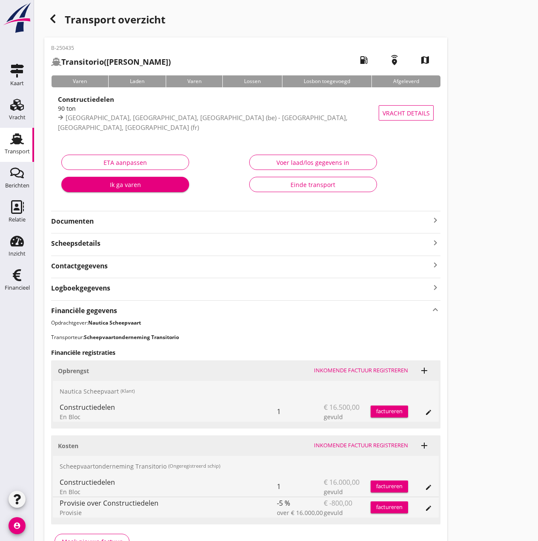
scroll to position [54, 0]
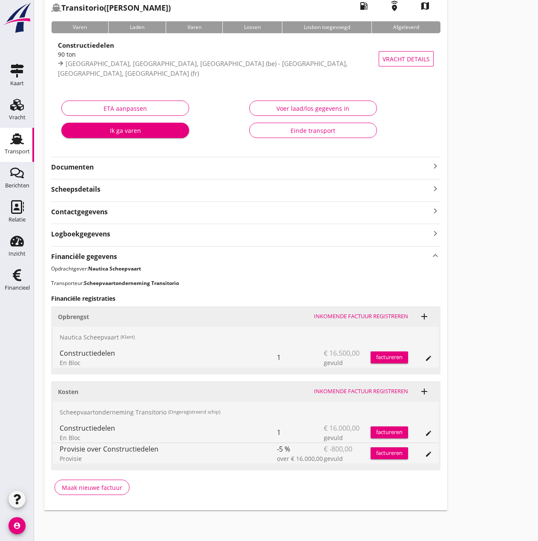
click at [339, 392] on div "Inkomende factuur registreren" at bounding box center [361, 391] width 94 height 9
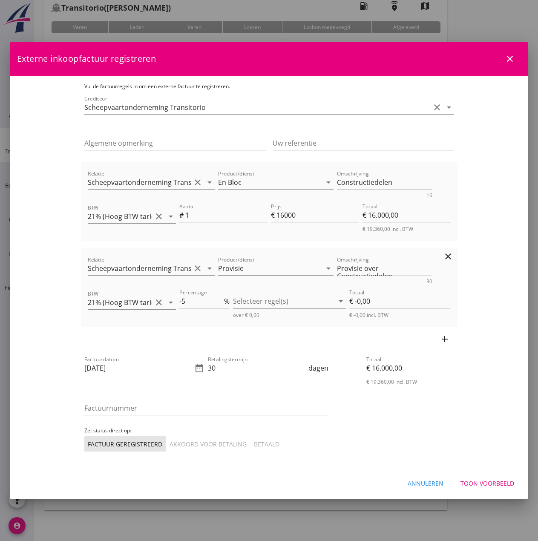
click at [287, 303] on div at bounding box center [283, 301] width 101 height 14
click at [253, 309] on icon "check_box_outline_blank" at bounding box center [253, 307] width 17 height 17
type input "€ -800,00"
click at [125, 368] on input "[DATE]" at bounding box center [138, 368] width 109 height 14
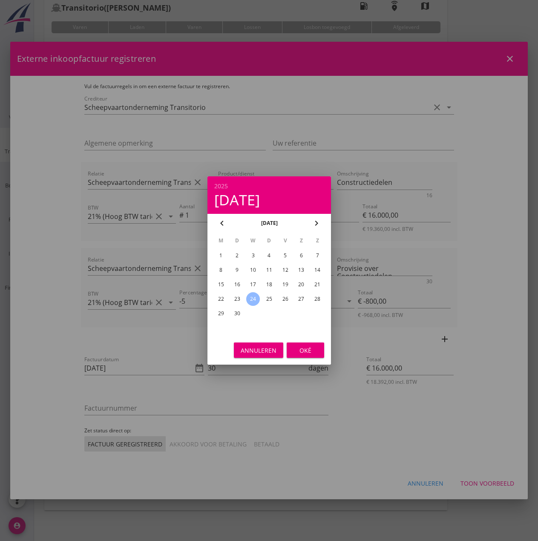
click at [305, 351] on div "Oké" at bounding box center [305, 350] width 24 height 9
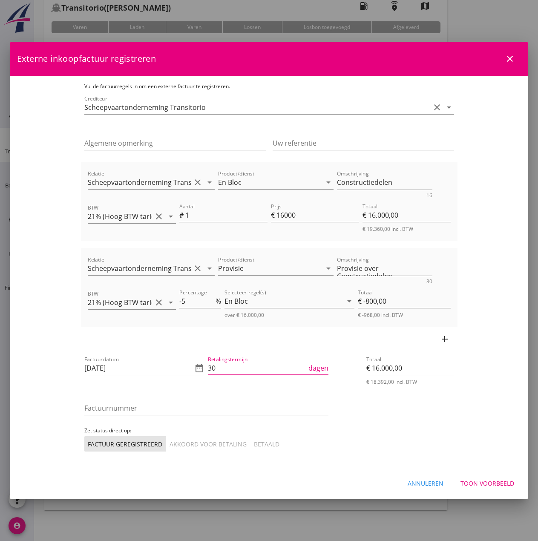
click at [208, 368] on input "30" at bounding box center [257, 368] width 99 height 14
type input "3"
type input "4"
type input "14"
click at [167, 411] on input "Factuurnummer" at bounding box center [206, 408] width 244 height 14
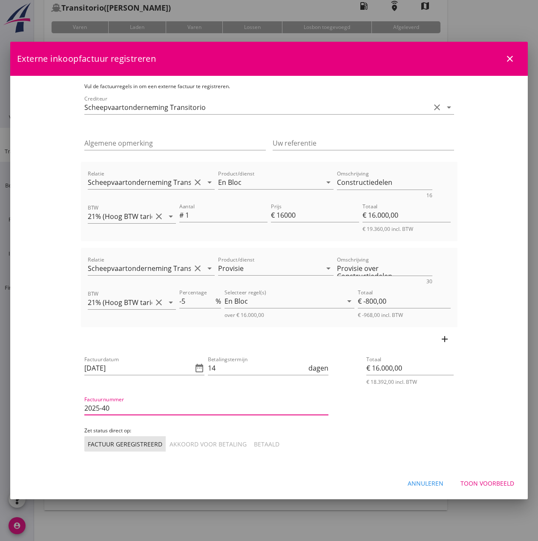
type input "2025-40"
click at [166, 437] on button "Akkoord voor betaling" at bounding box center [208, 443] width 84 height 15
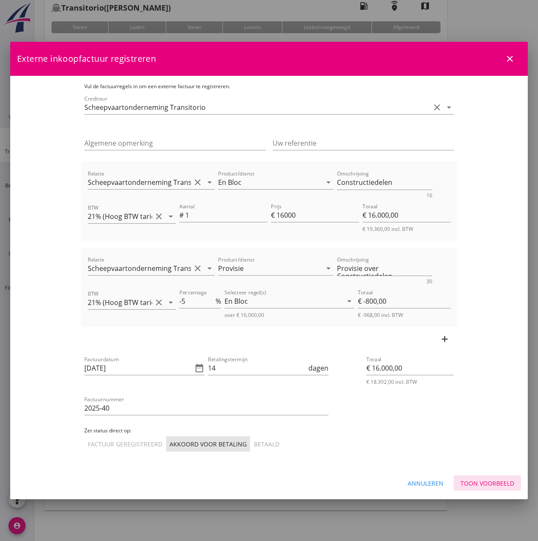
click at [482, 482] on div "Toon voorbeeld" at bounding box center [487, 483] width 54 height 9
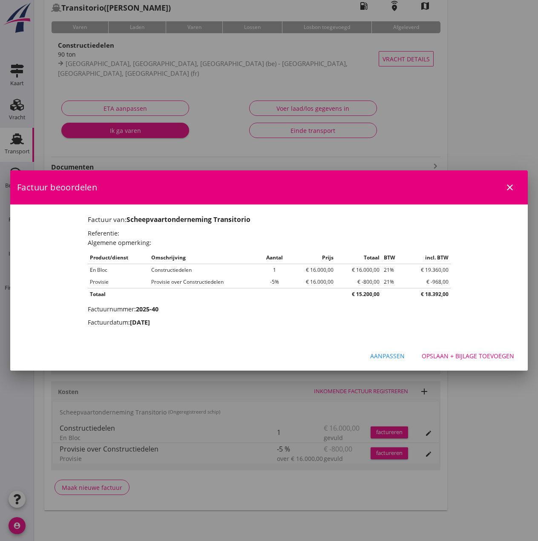
click at [497, 357] on div "Opslaan + bijlage toevoegen" at bounding box center [468, 355] width 92 height 9
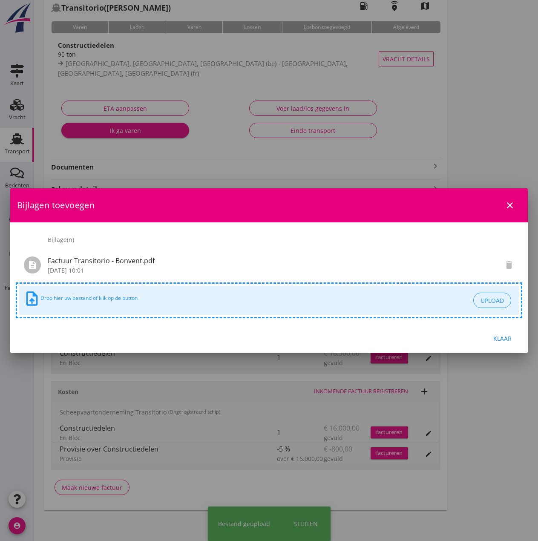
click at [503, 339] on div "Klaar" at bounding box center [502, 338] width 24 height 9
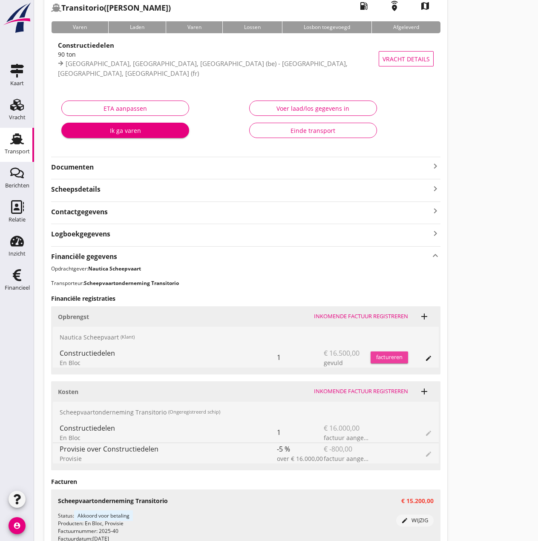
click at [401, 352] on button "factureren" at bounding box center [389, 357] width 37 height 12
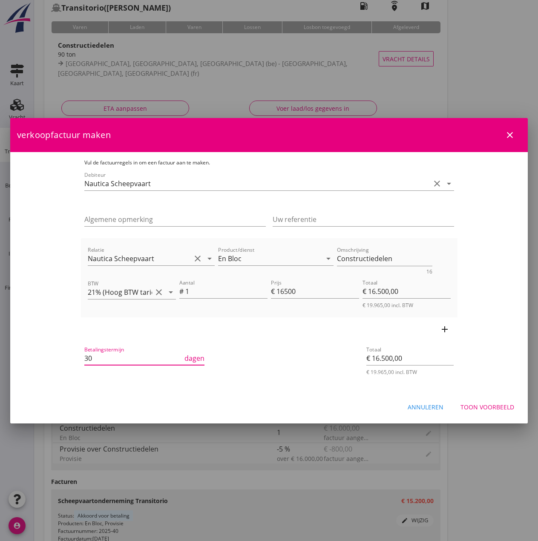
click at [96, 360] on input "30" at bounding box center [133, 358] width 99 height 14
type input "3"
type input "14"
click at [477, 406] on div "Toon voorbeeld" at bounding box center [487, 407] width 54 height 9
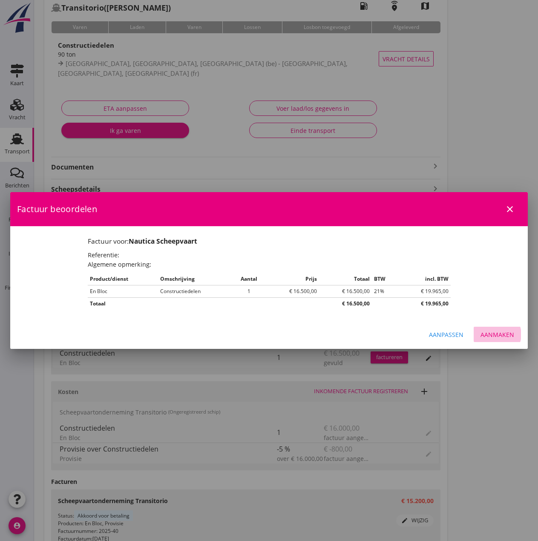
click at [494, 334] on div "Aanmaken" at bounding box center [497, 334] width 34 height 9
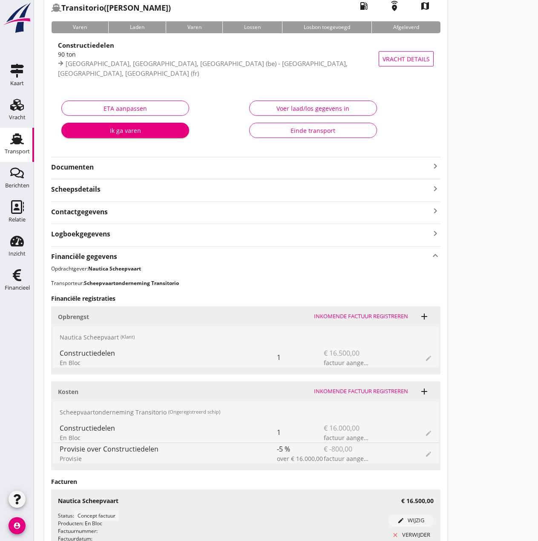
click at [297, 134] on div "Einde transport" at bounding box center [312, 130] width 113 height 9
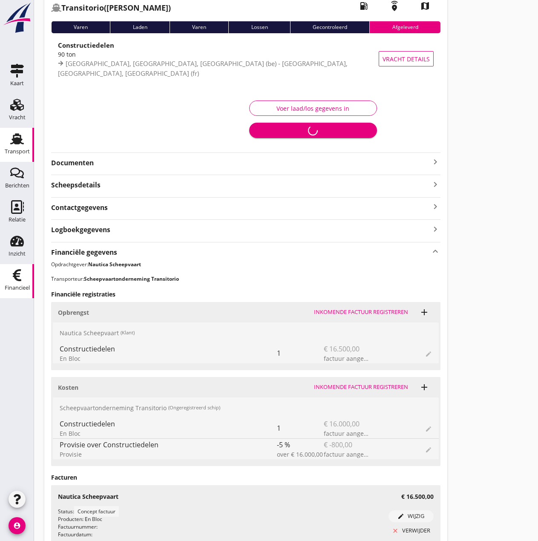
click at [17, 277] on icon "Financieel" at bounding box center [17, 275] width 14 height 14
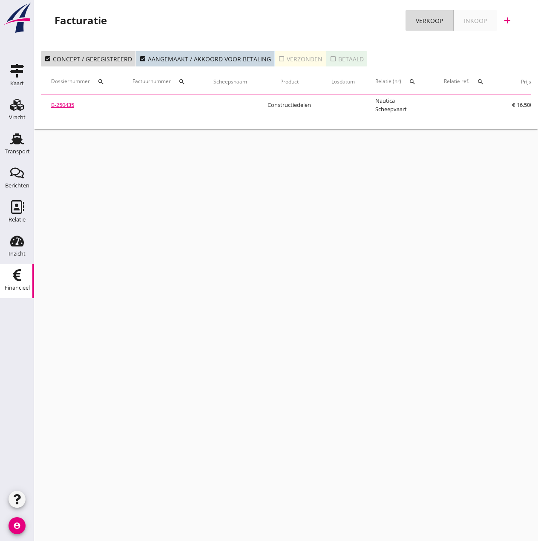
scroll to position [0, 165]
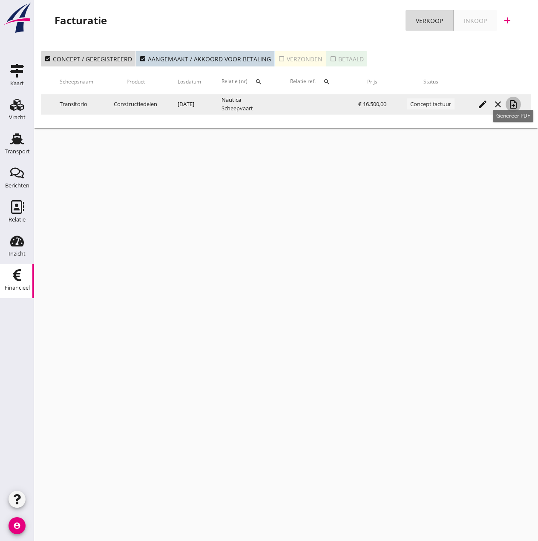
click at [512, 104] on icon "note_add" at bounding box center [513, 104] width 10 height 10
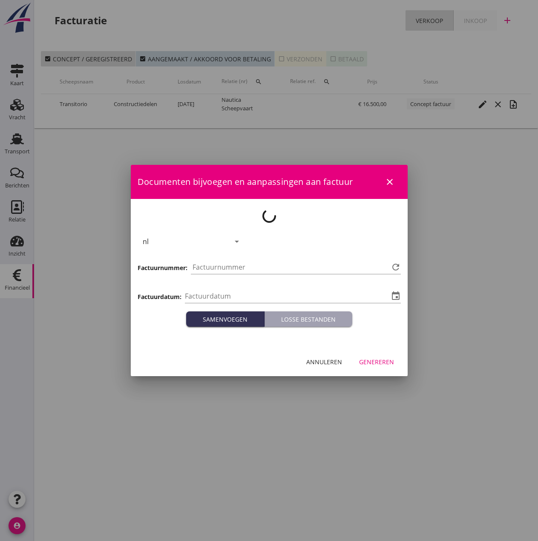
type input "[DATE]"
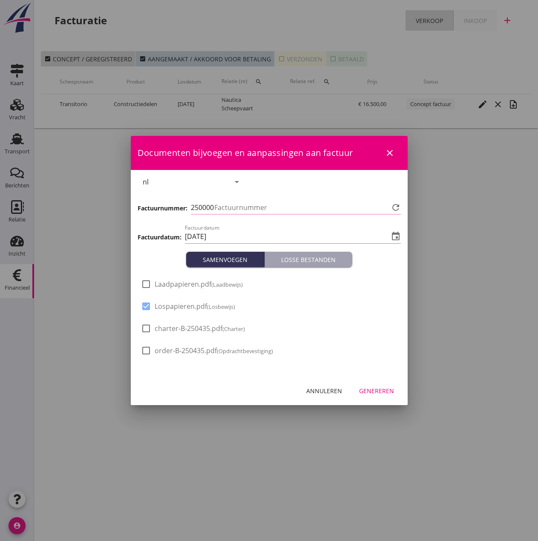
type input "522"
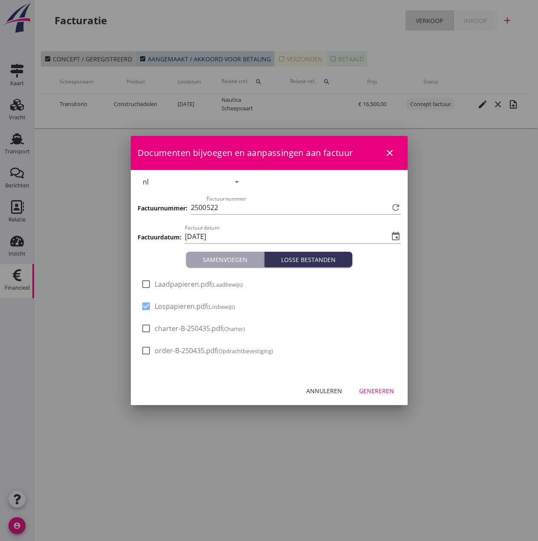
click at [177, 285] on span "Laadpapieren.pdf (Laadbewijs)" at bounding box center [199, 284] width 88 height 9
checkbox input "true"
click at [371, 389] on div "Genereren" at bounding box center [376, 390] width 35 height 9
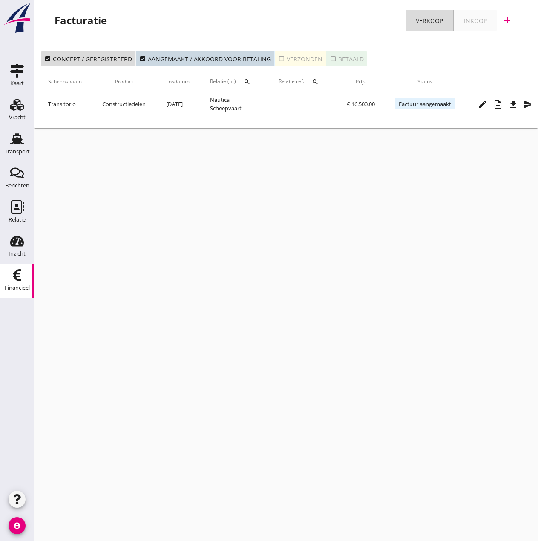
scroll to position [0, 192]
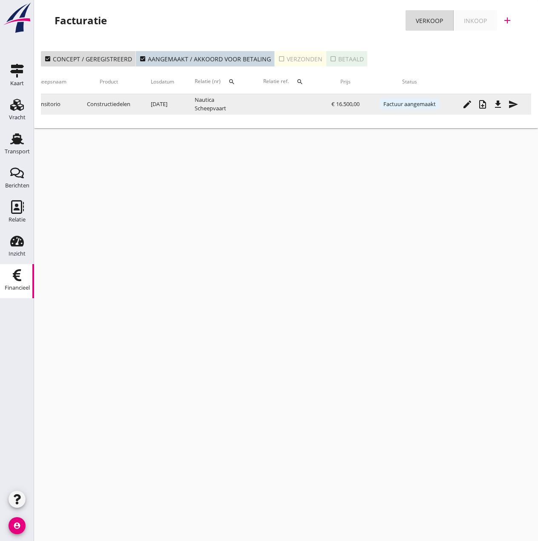
click at [512, 104] on icon "send" at bounding box center [513, 104] width 10 height 10
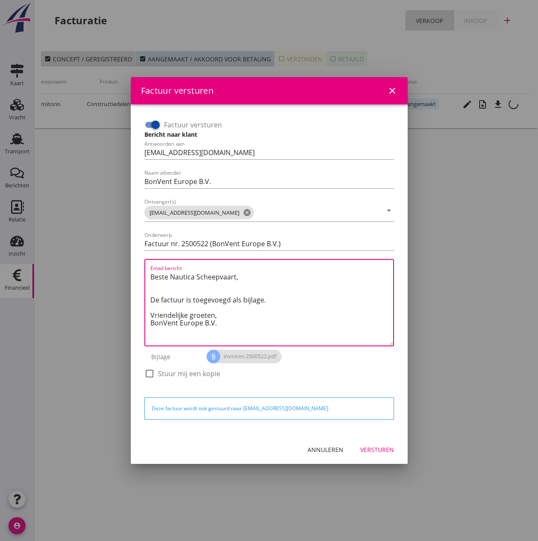
drag, startPoint x: 233, startPoint y: 315, endPoint x: 91, endPoint y: 253, distance: 154.9
click at [91, 253] on div "Factuur versturen close Factuur versturen Bericht naar klant Antwoorden aan [EM…" at bounding box center [269, 270] width 538 height 541
paste textarea "Relatie, In de bijlage vindt u de afrekening voor de reis van de MS [PERSON_NAM…"
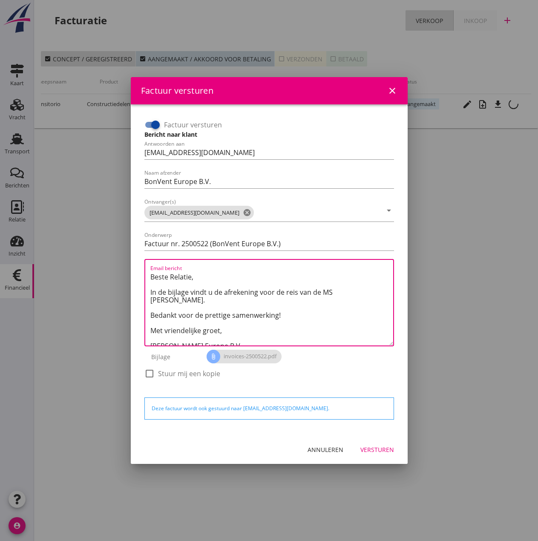
drag, startPoint x: 333, startPoint y: 292, endPoint x: 498, endPoint y: 326, distance: 168.4
click at [337, 292] on textarea "Beste Relatie, In de bijlage vindt u de afrekening voor de reis van de MS [PERS…" at bounding box center [271, 307] width 243 height 75
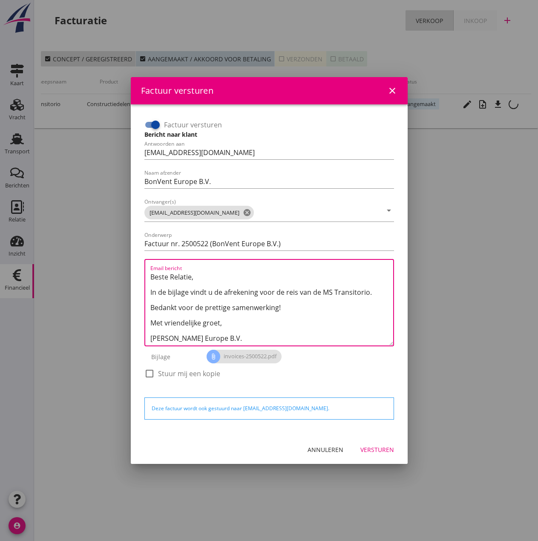
type textarea "Beste Relatie, In de bijlage vindt u de afrekening voor de reis van de MS Trans…"
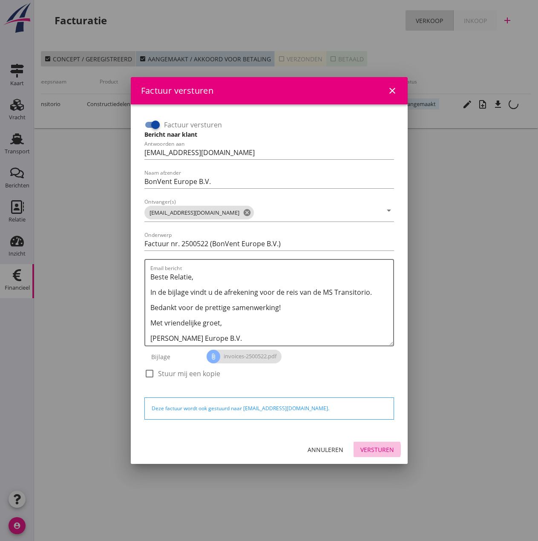
click at [371, 452] on div "Versturen" at bounding box center [377, 449] width 34 height 9
